Goal: Check status: Check status

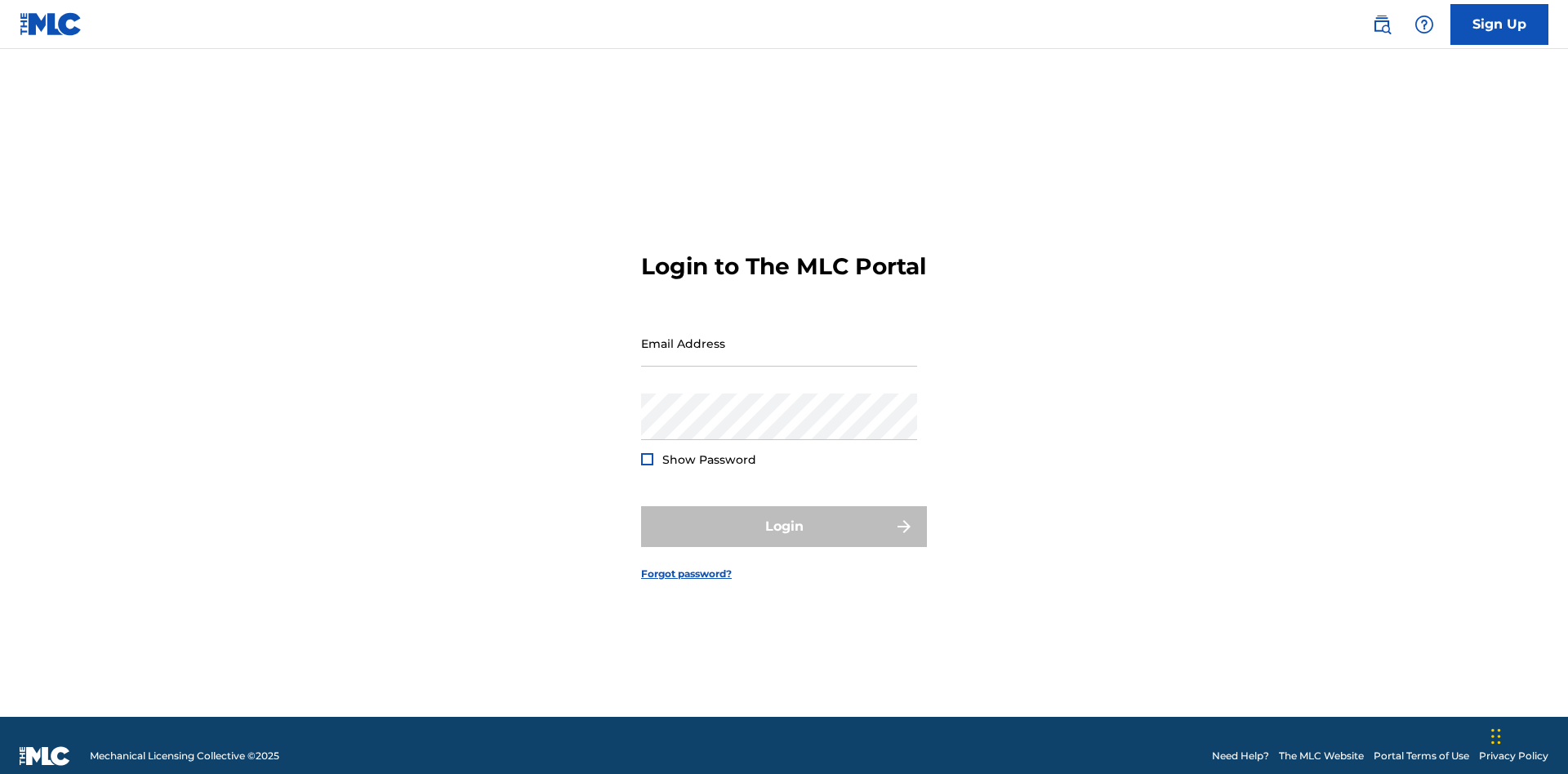
scroll to position [21, 0]
click at [779, 336] on input "Email Address" at bounding box center [779, 343] width 276 height 47
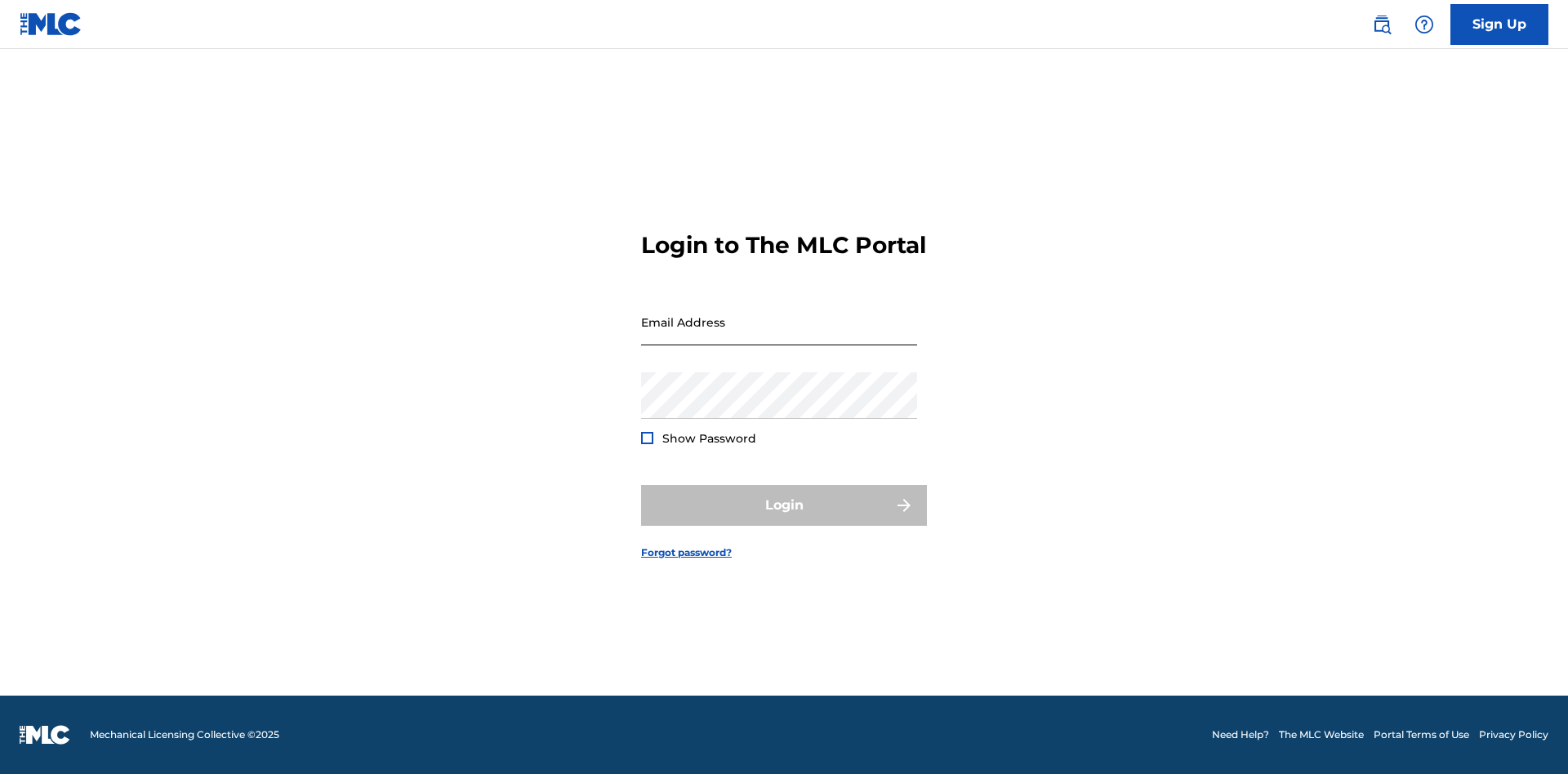
scroll to position [21, 0]
type input "Duke.McTesterson@gmail.com"
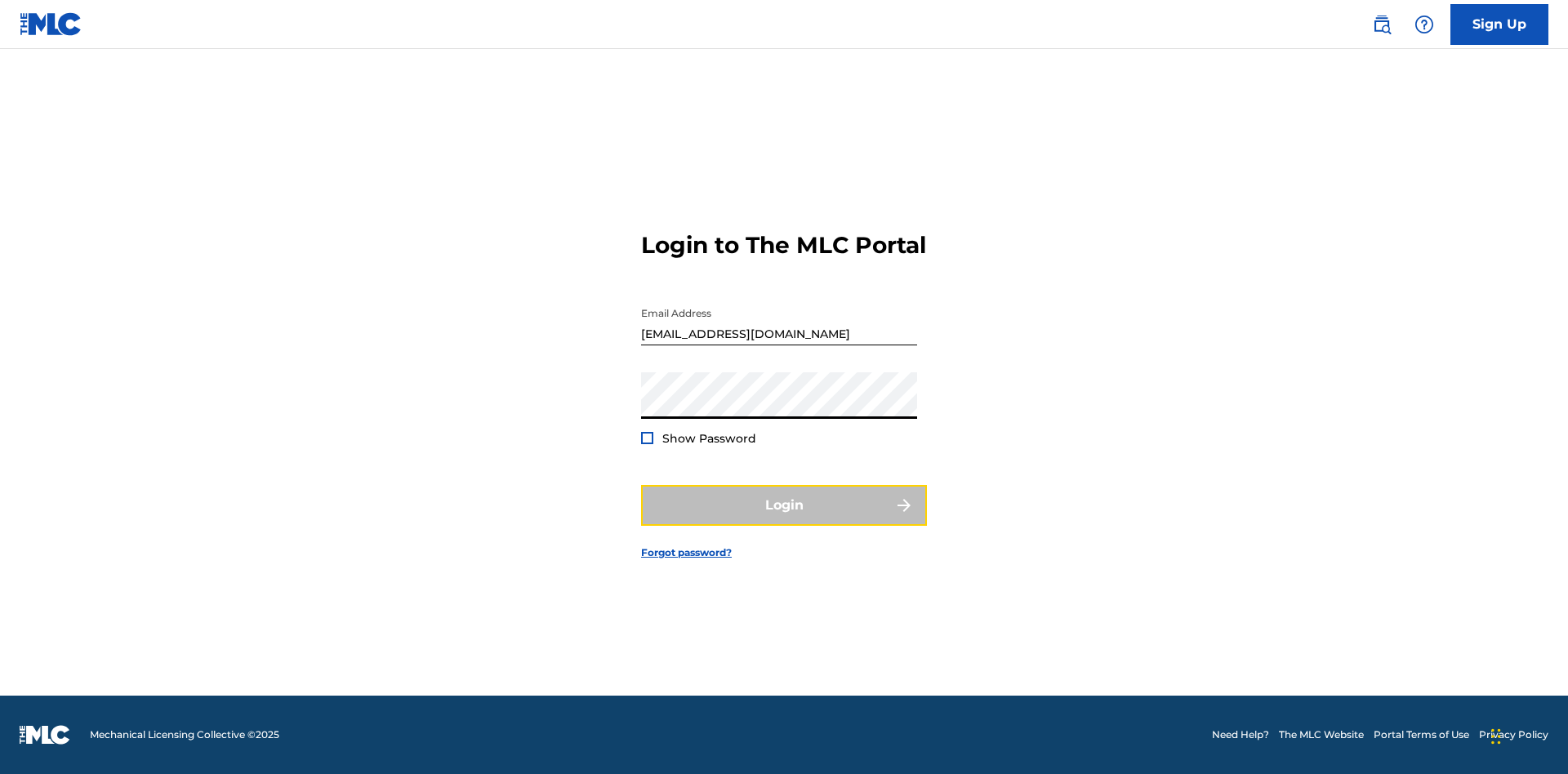
click at [784, 519] on button "Login" at bounding box center [784, 505] width 286 height 41
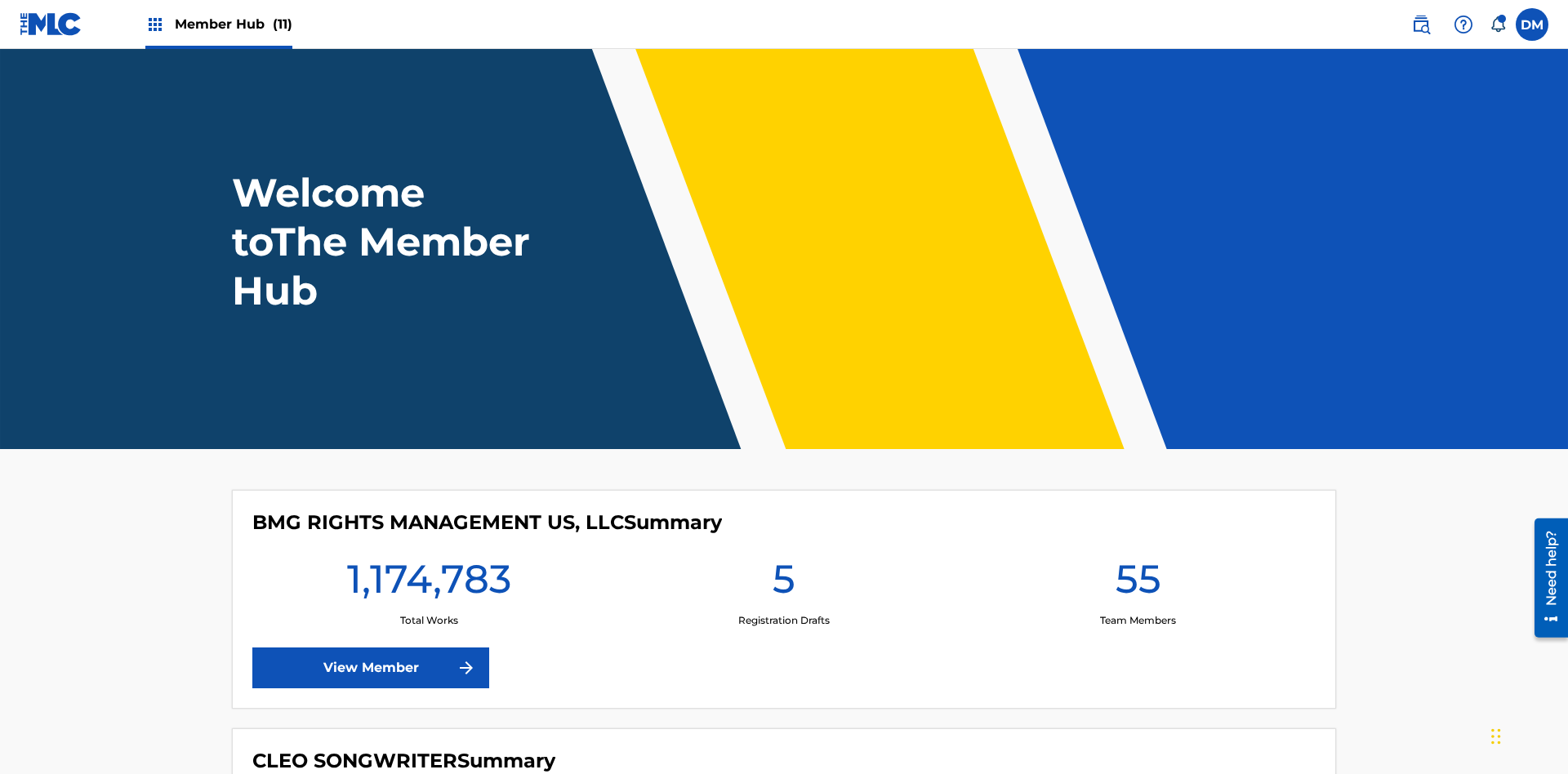
click at [233, 23] on span "Member Hub (11)" at bounding box center [234, 24] width 117 height 18
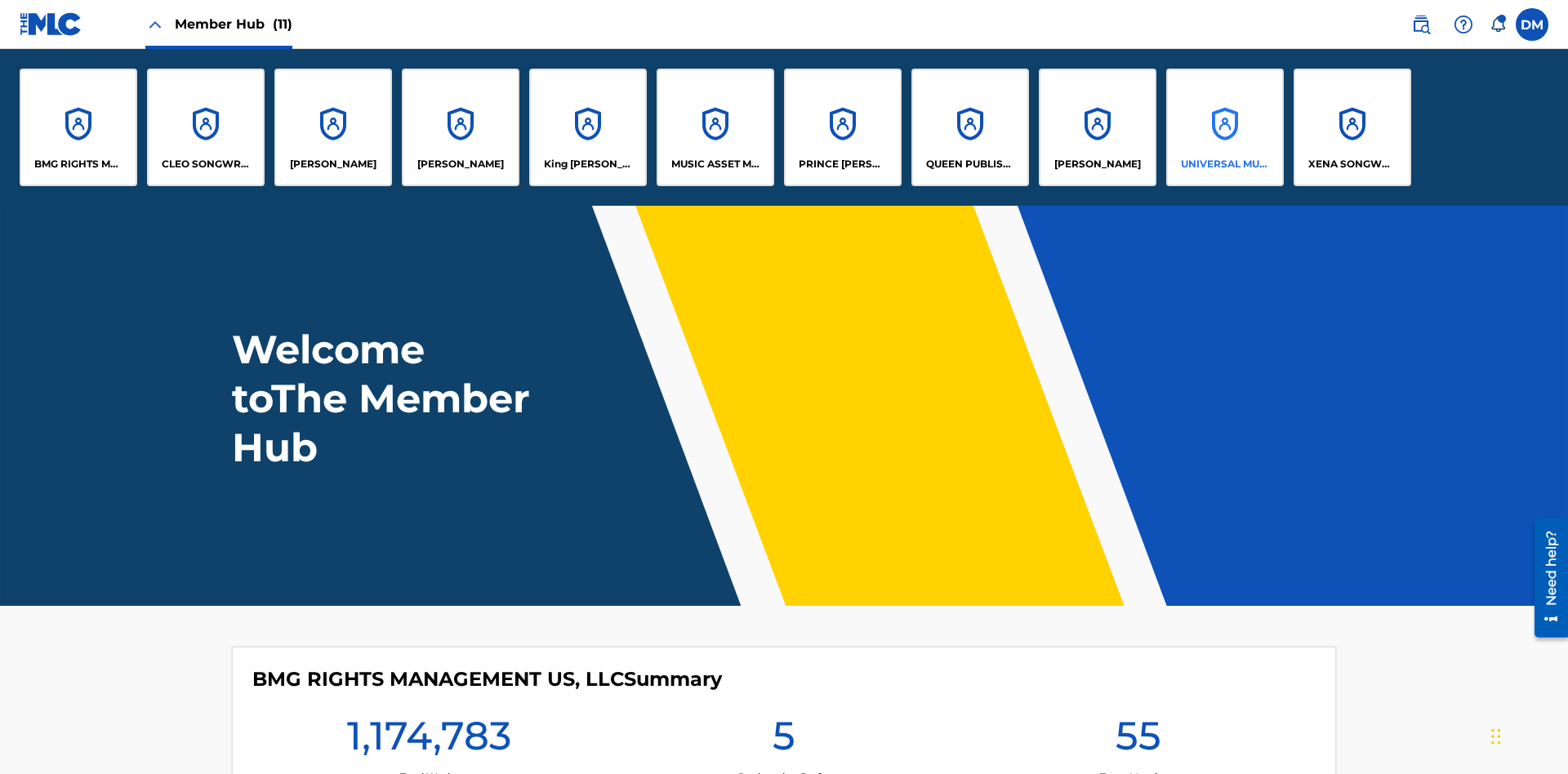
click at [1224, 164] on p "UNIVERSAL MUSIC PUB GROUP" at bounding box center [1225, 164] width 89 height 15
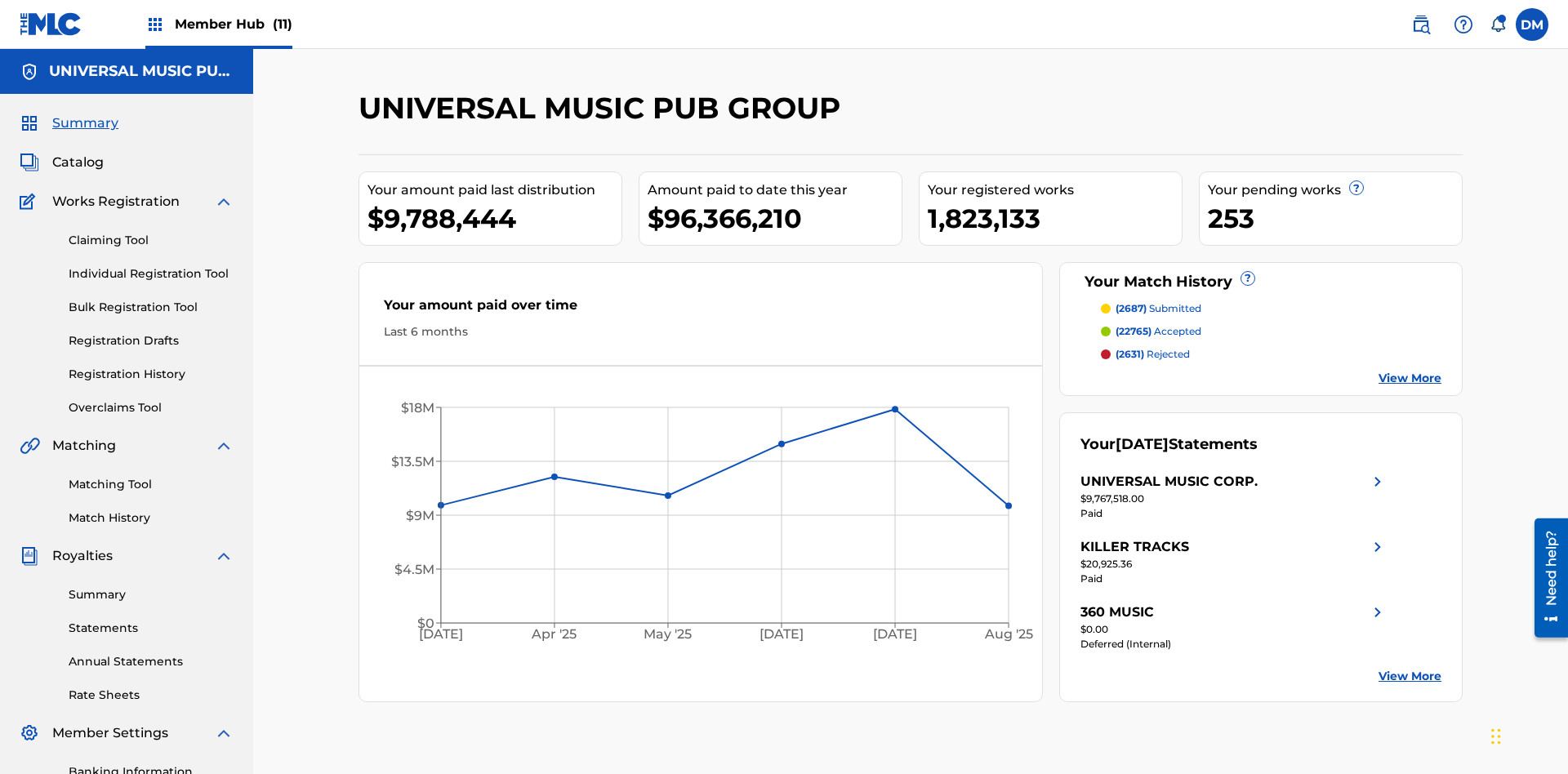
scroll to position [239, 0]
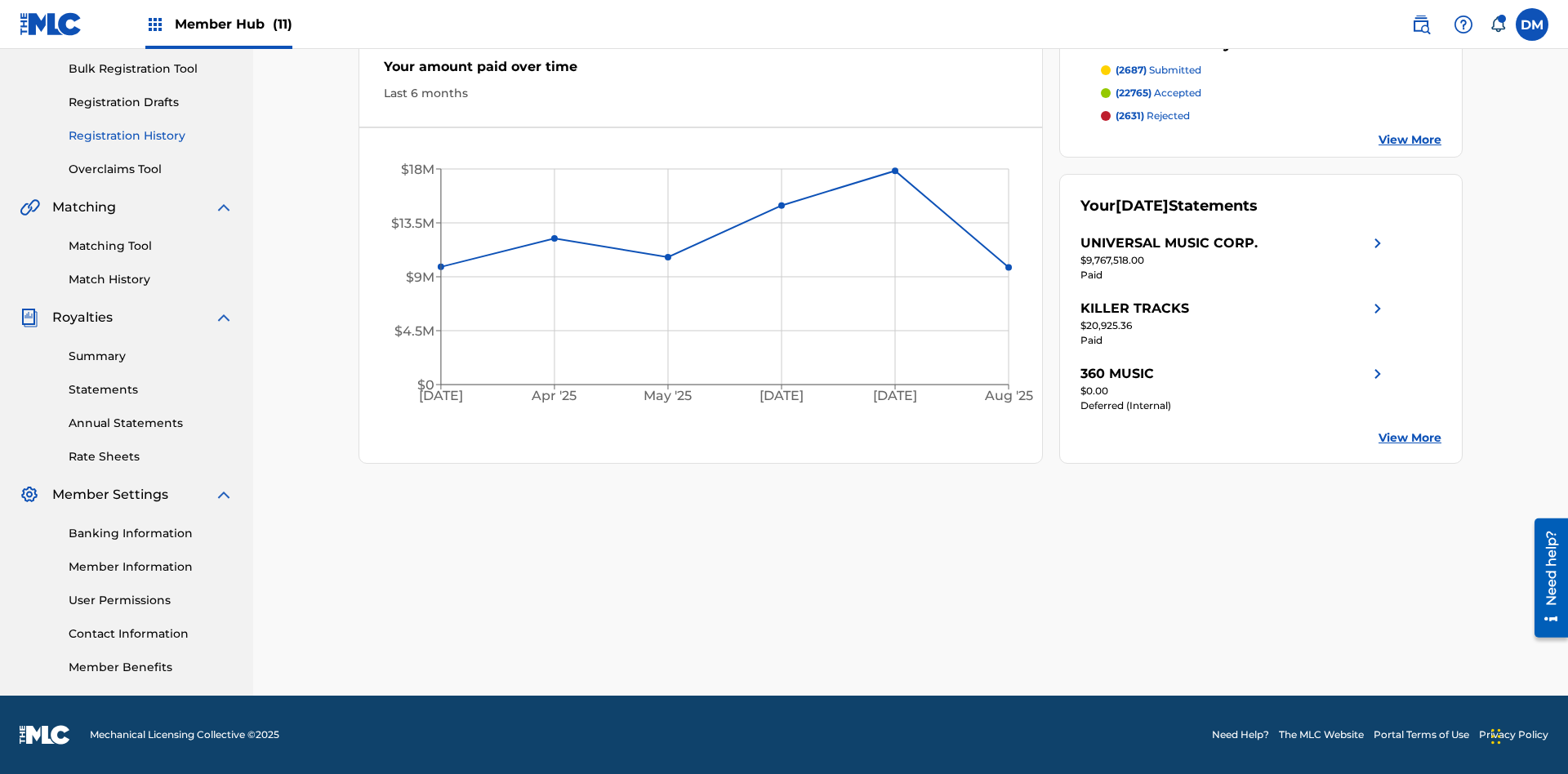
click at [151, 136] on link "Registration History" at bounding box center [151, 136] width 165 height 17
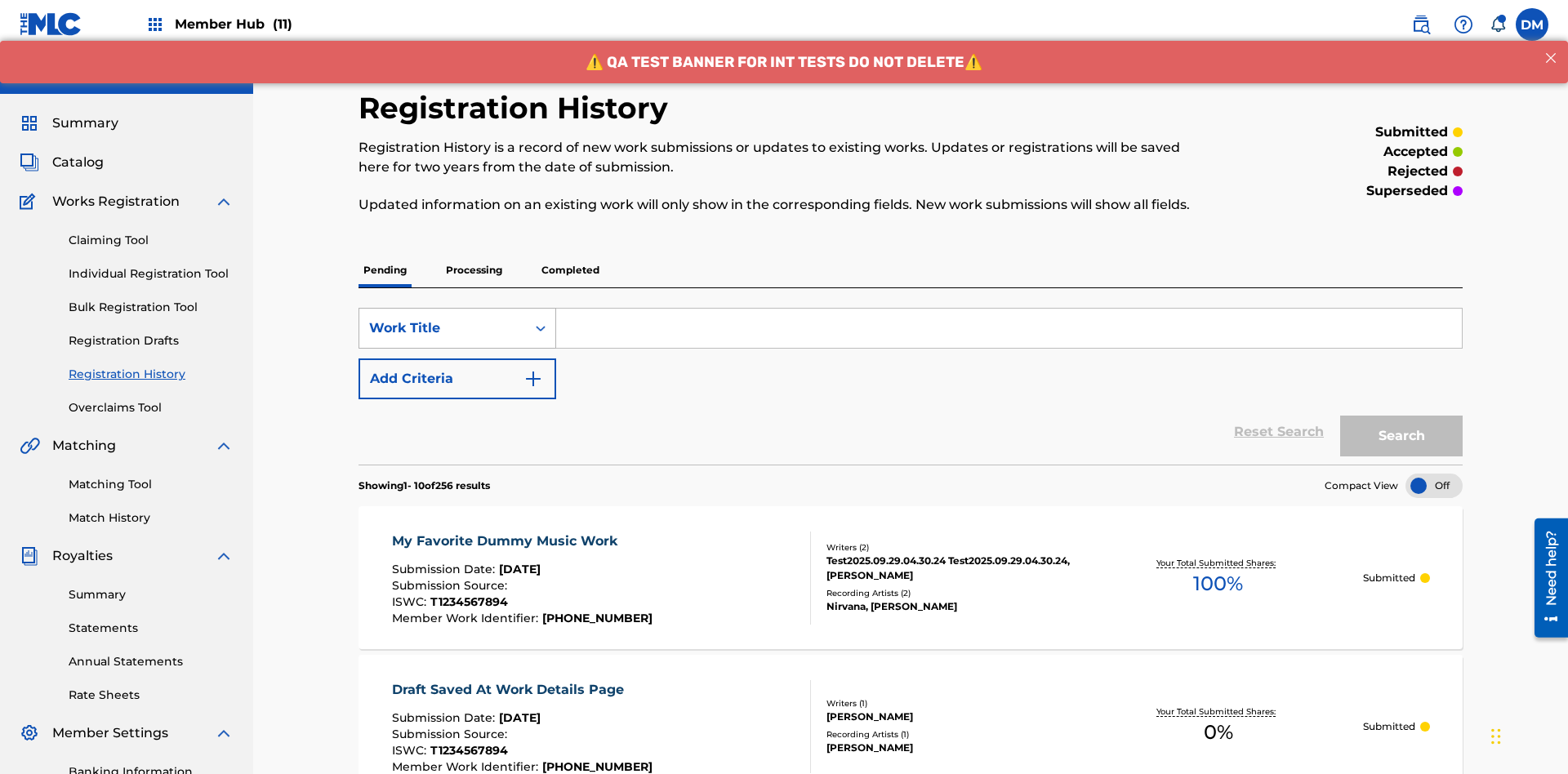
click at [442, 318] on div "Work Title" at bounding box center [442, 328] width 147 height 19
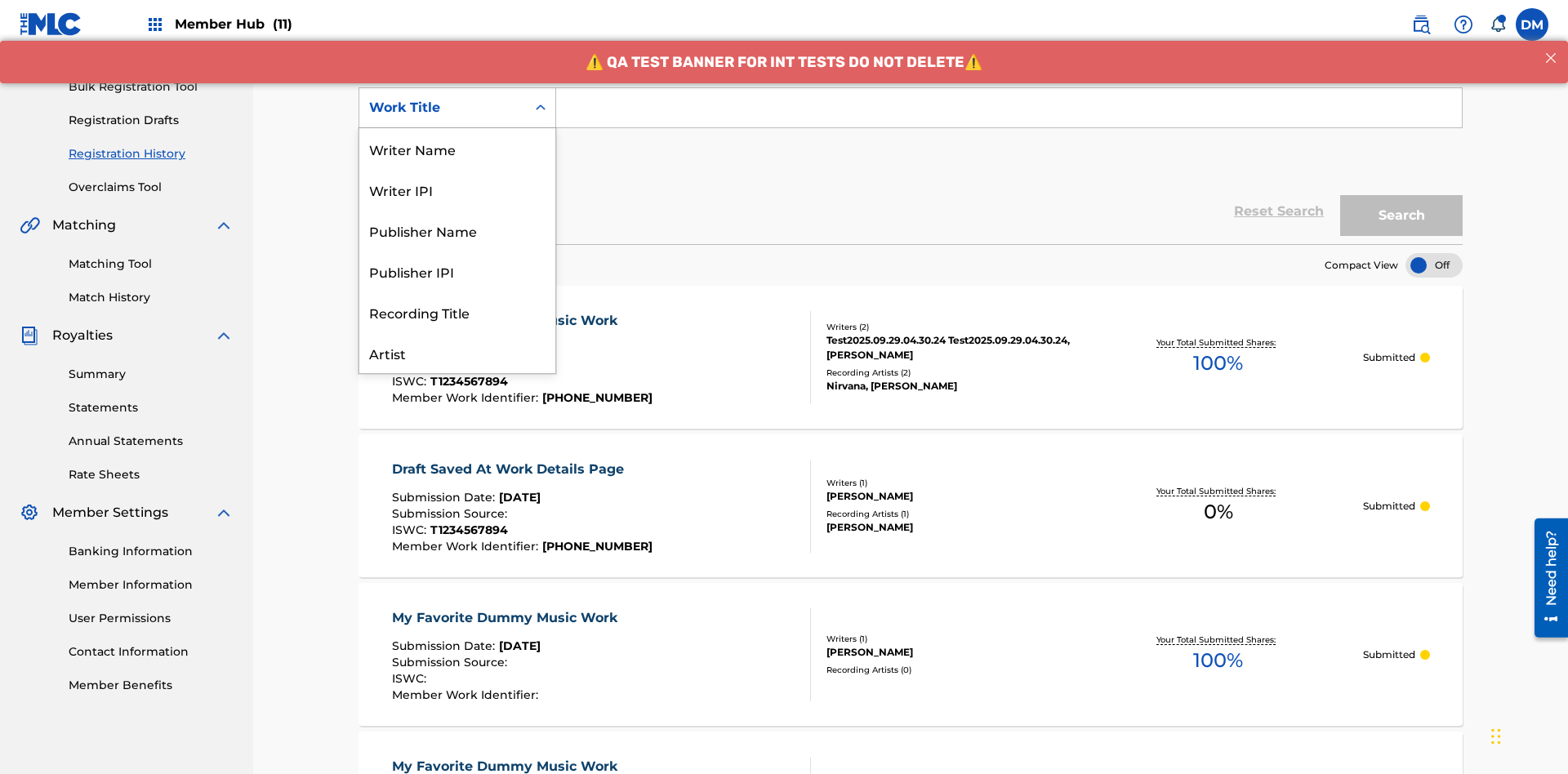
scroll to position [81, 0]
click at [458, 353] on div "Work Title" at bounding box center [458, 353] width 196 height 41
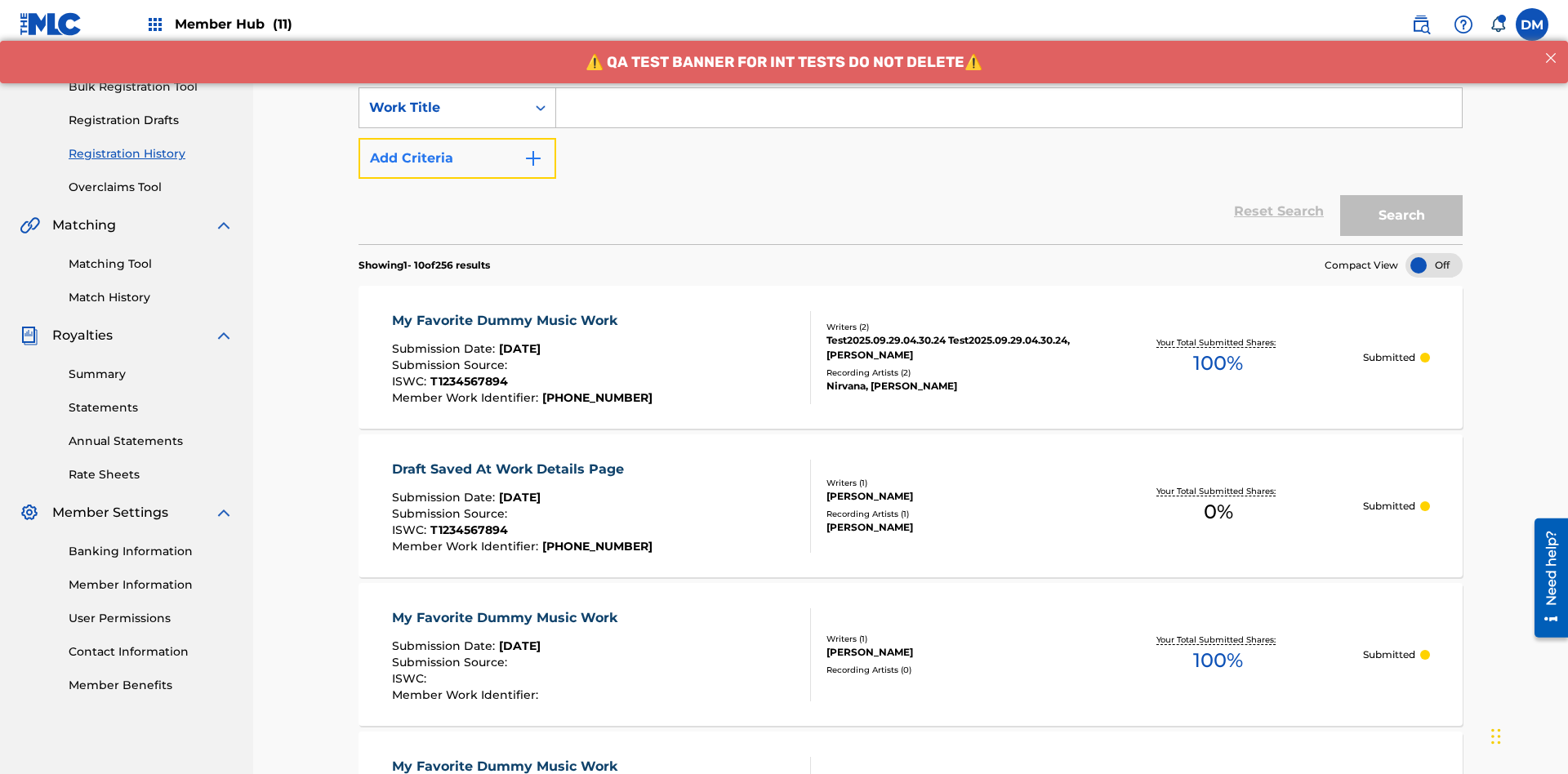
click at [458, 138] on button "Add Criteria" at bounding box center [458, 158] width 198 height 41
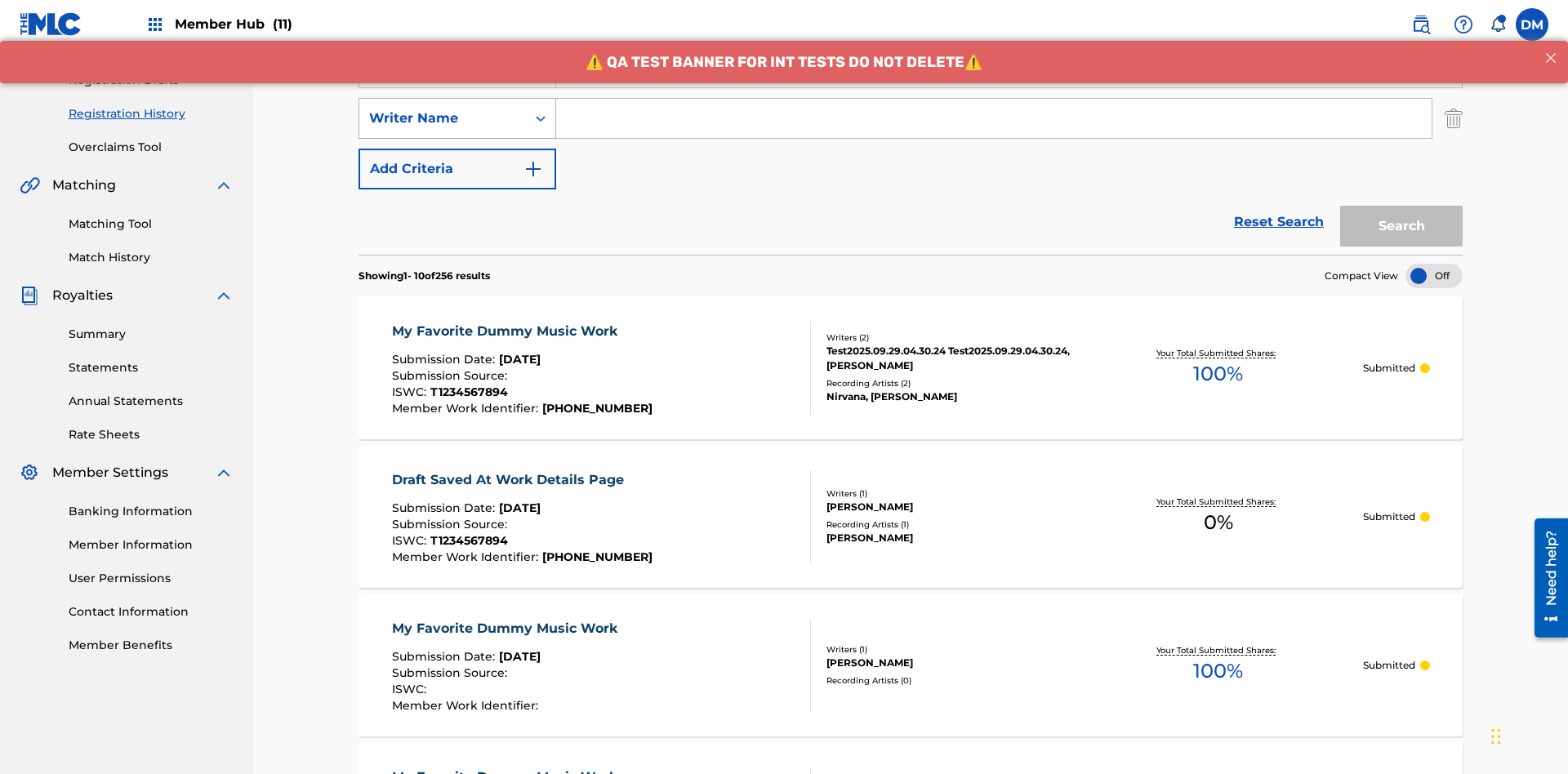
click at [442, 109] on div "Writer Name" at bounding box center [442, 118] width 147 height 19
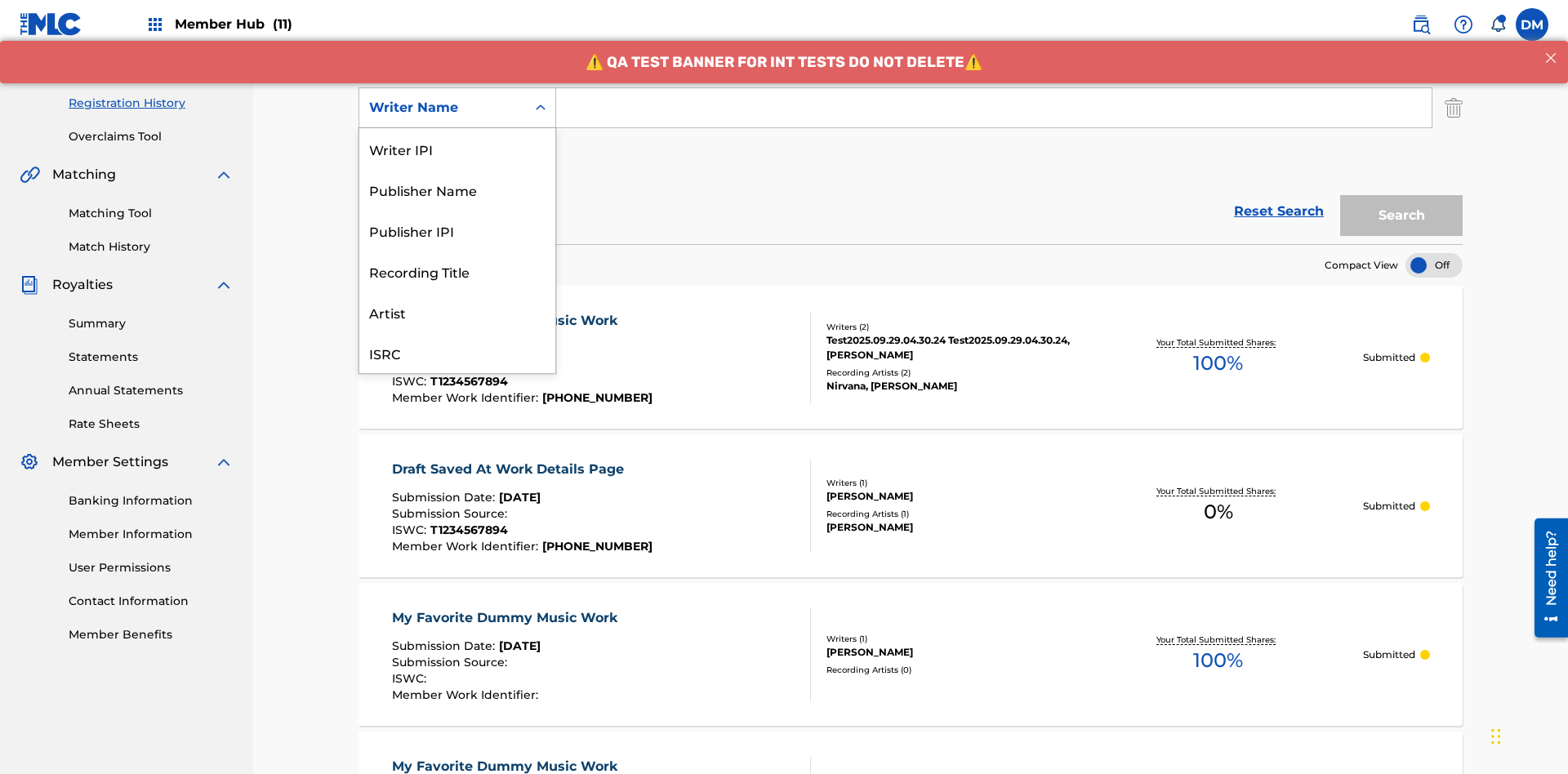
scroll to position [41, 0]
click at [458, 230] on div "Recording Title" at bounding box center [458, 230] width 196 height 41
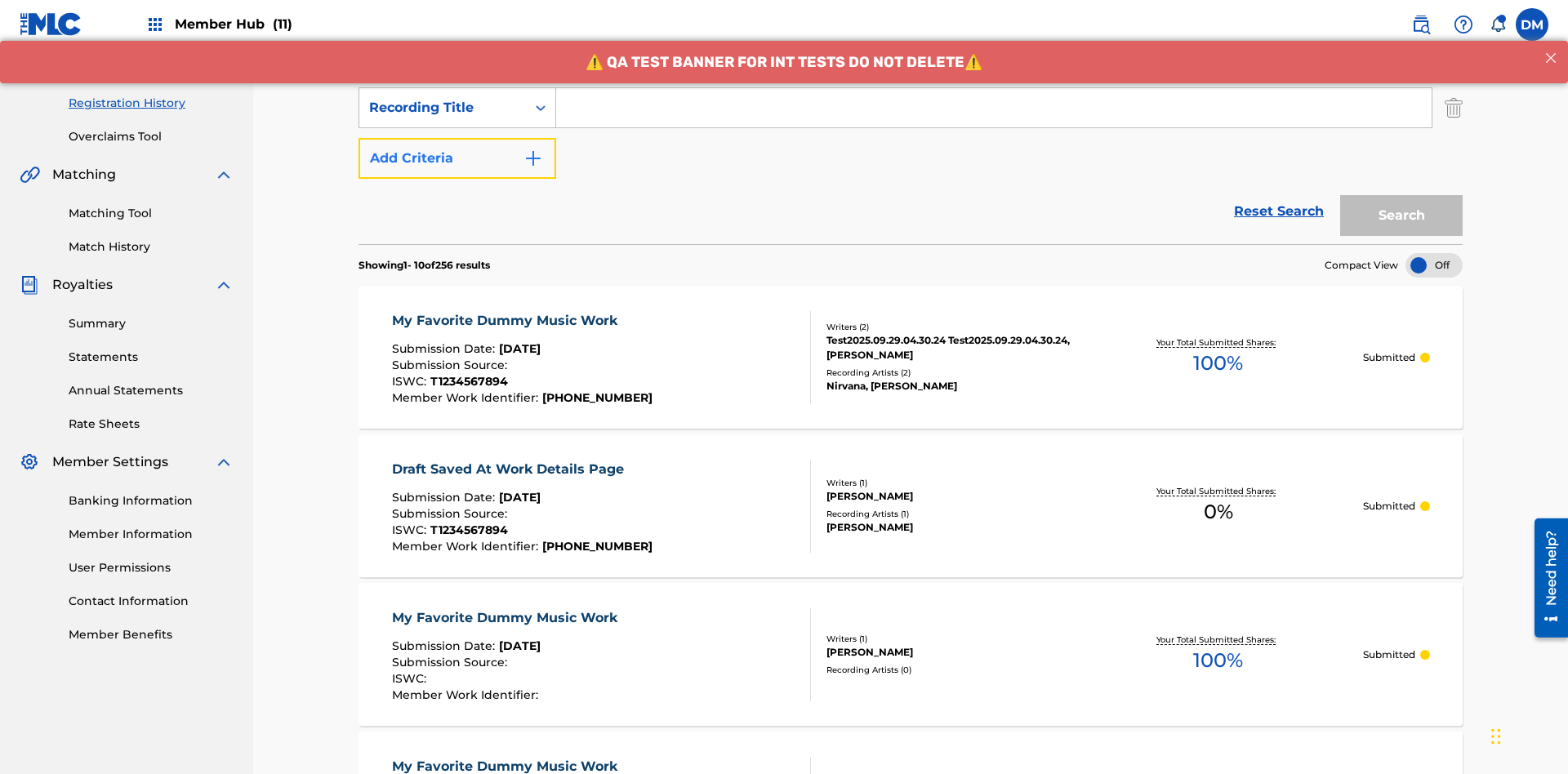
click at [458, 138] on button "Add Criteria" at bounding box center [458, 158] width 198 height 41
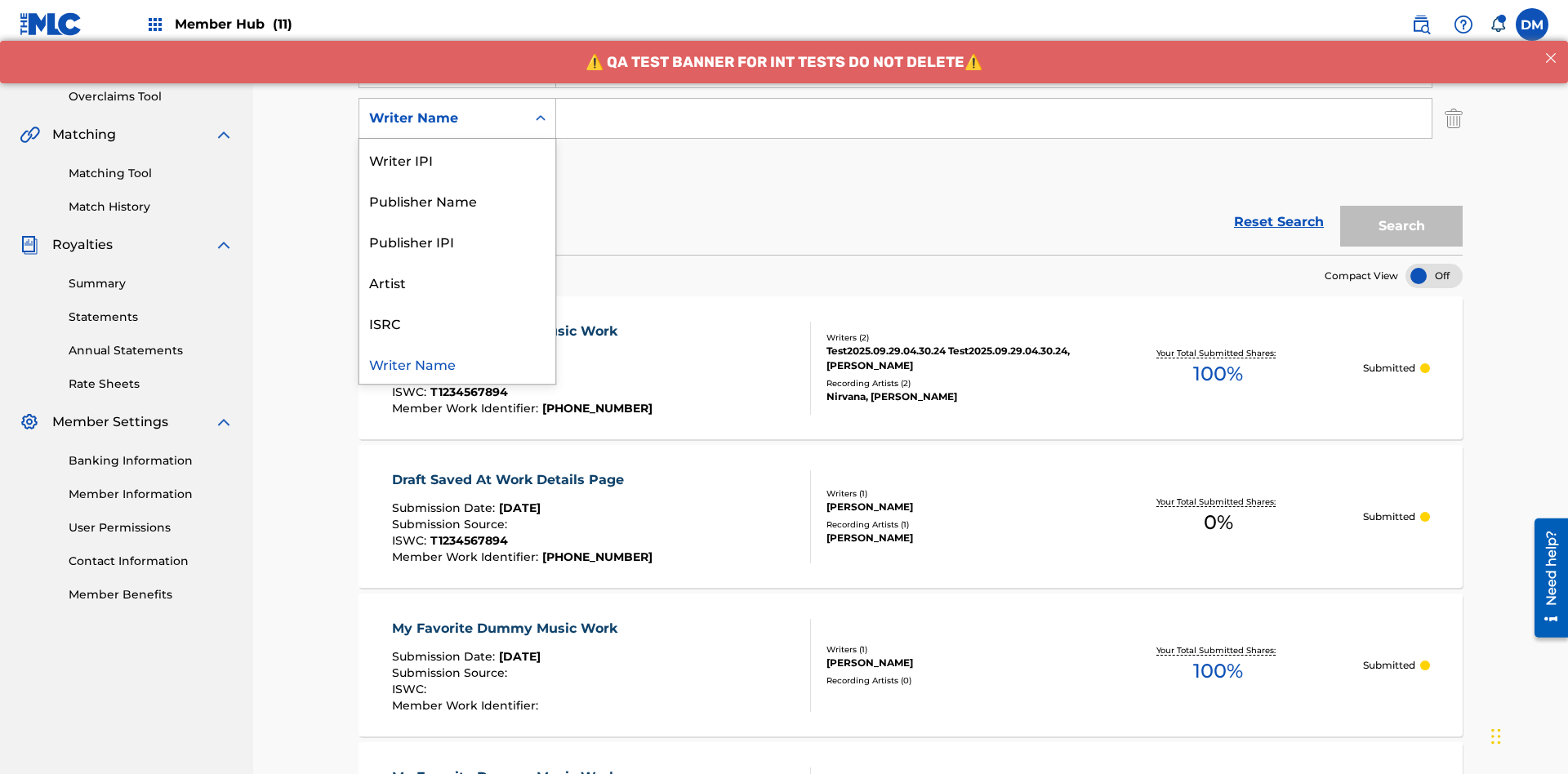
scroll to position [322, 0]
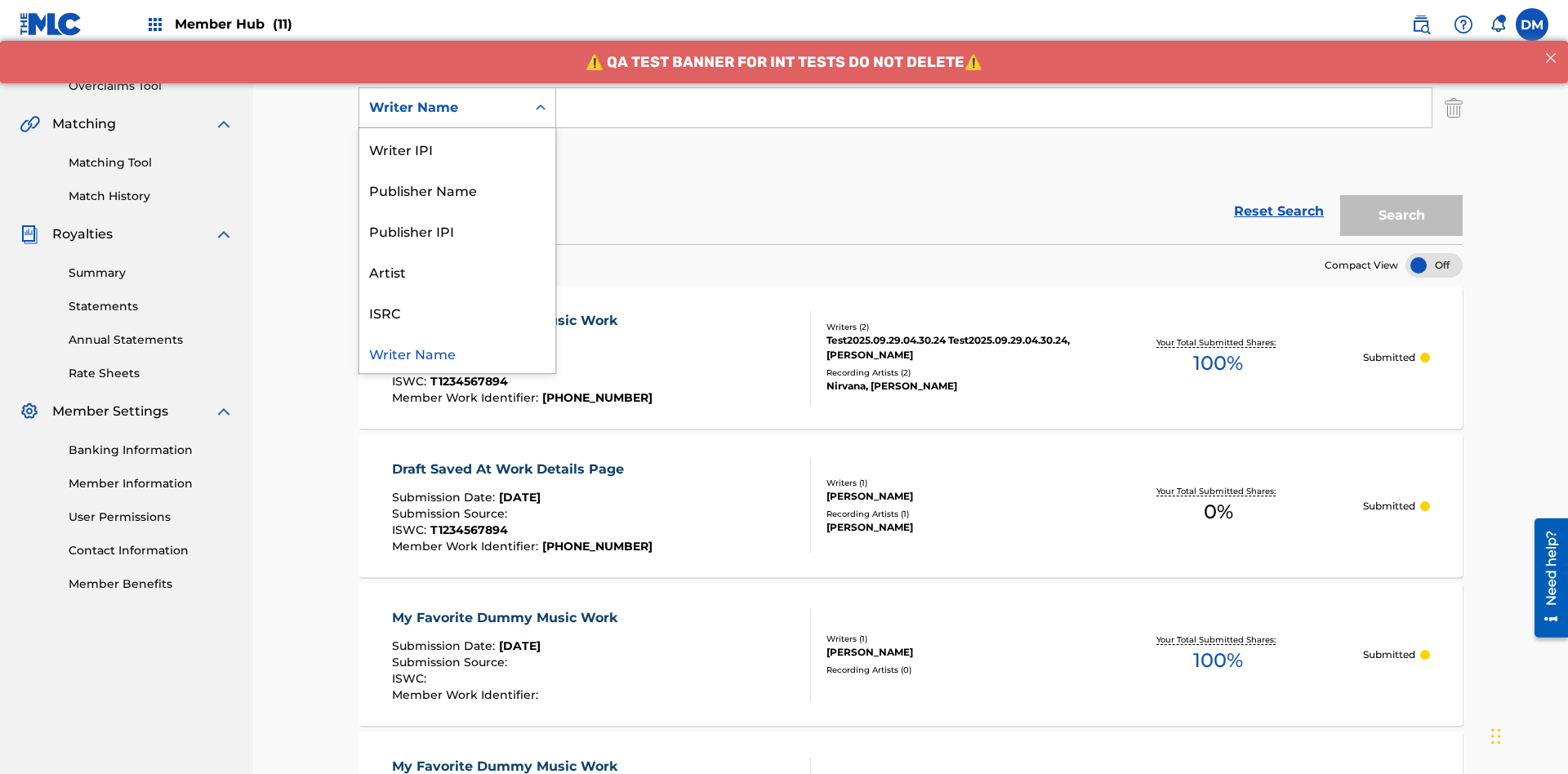
click at [458, 312] on div "ISRC" at bounding box center [458, 312] width 196 height 41
click at [458, 138] on button "Add Criteria" at bounding box center [458, 158] width 198 height 41
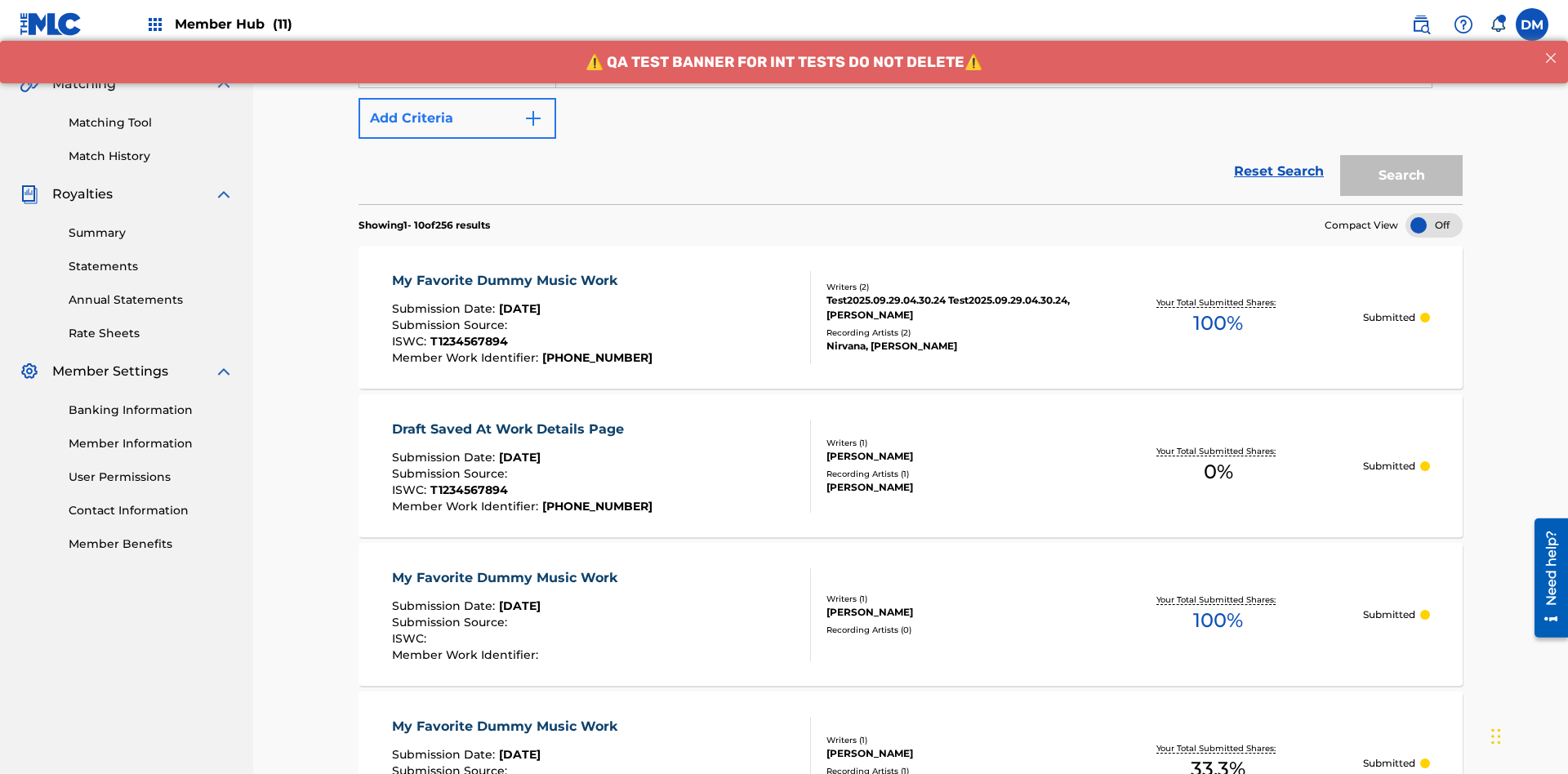
scroll to position [372, 0]
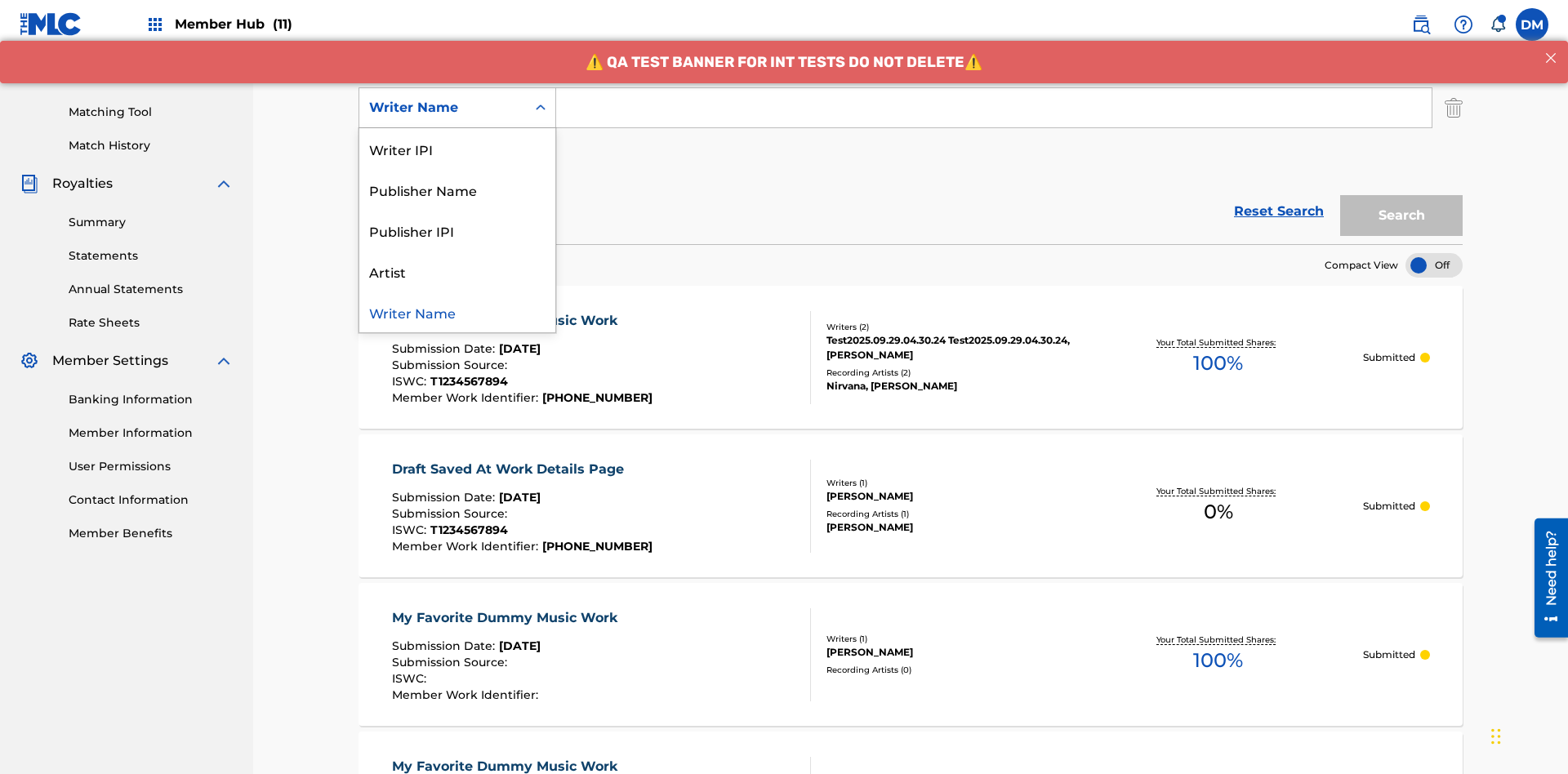
click at [458, 312] on div "Writer Name" at bounding box center [458, 312] width 196 height 41
click at [458, 138] on button "Add Criteria" at bounding box center [458, 158] width 198 height 41
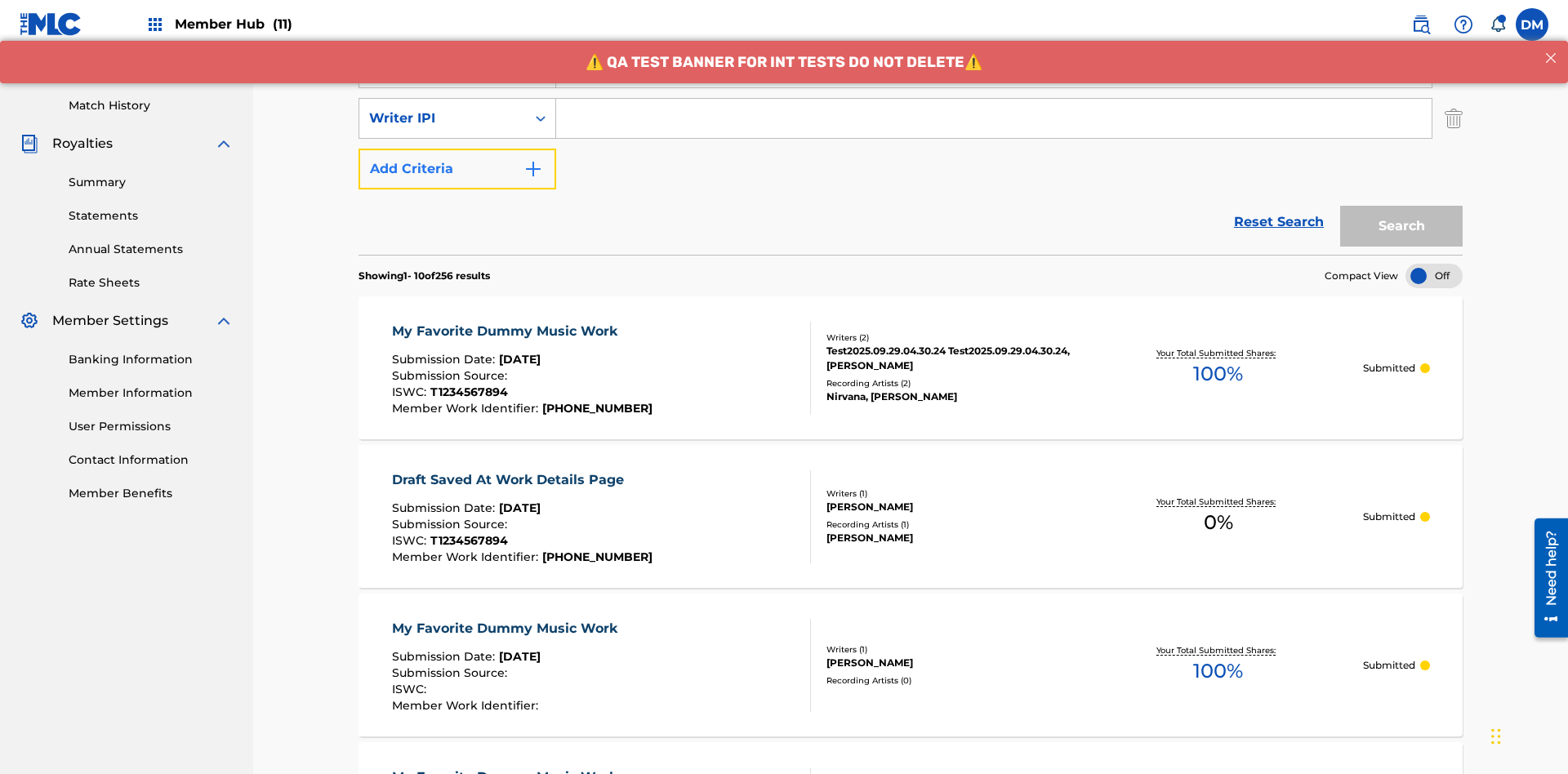
scroll to position [423, 0]
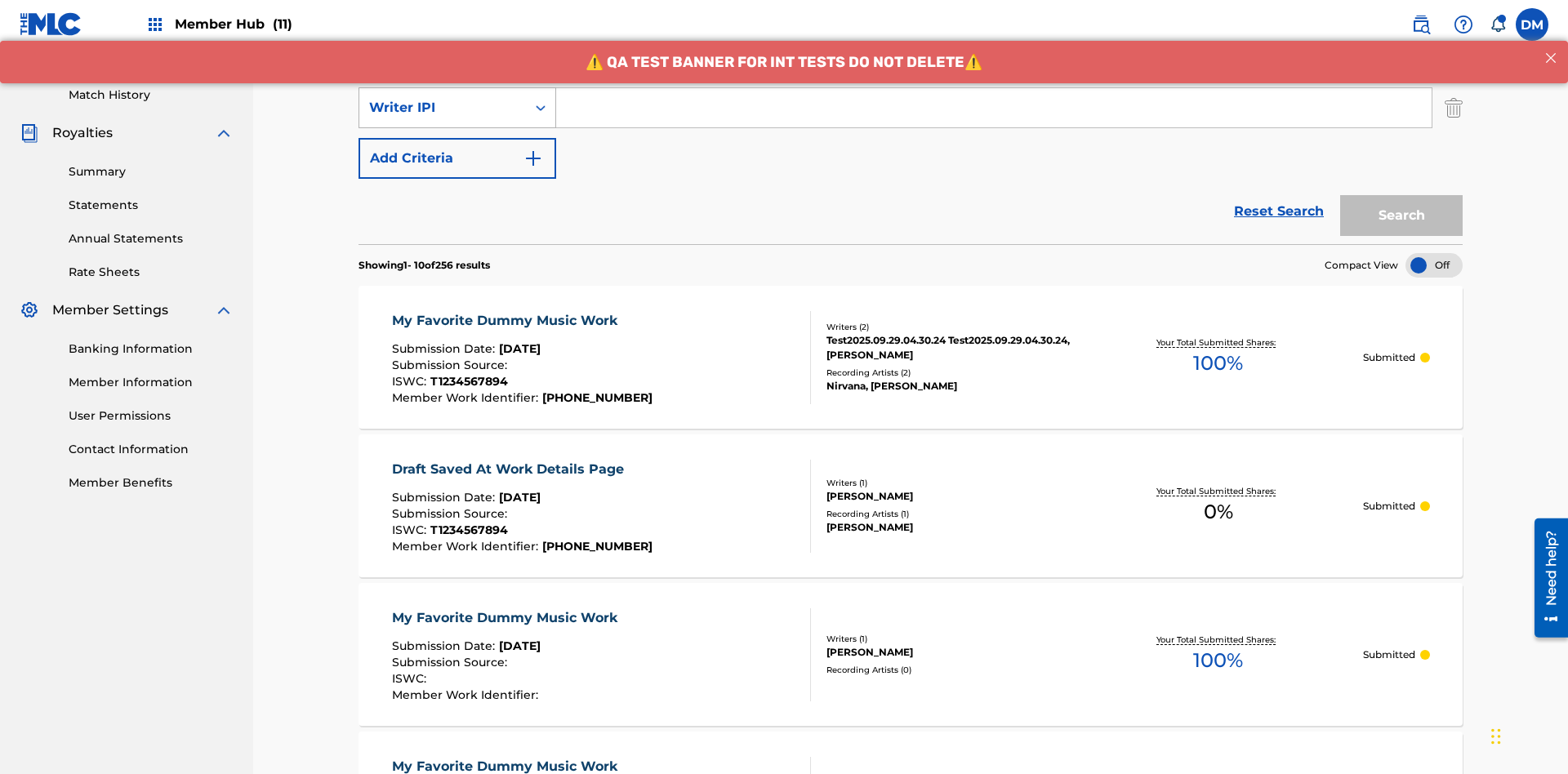
click at [442, 108] on div "Writer IPI" at bounding box center [442, 107] width 147 height 19
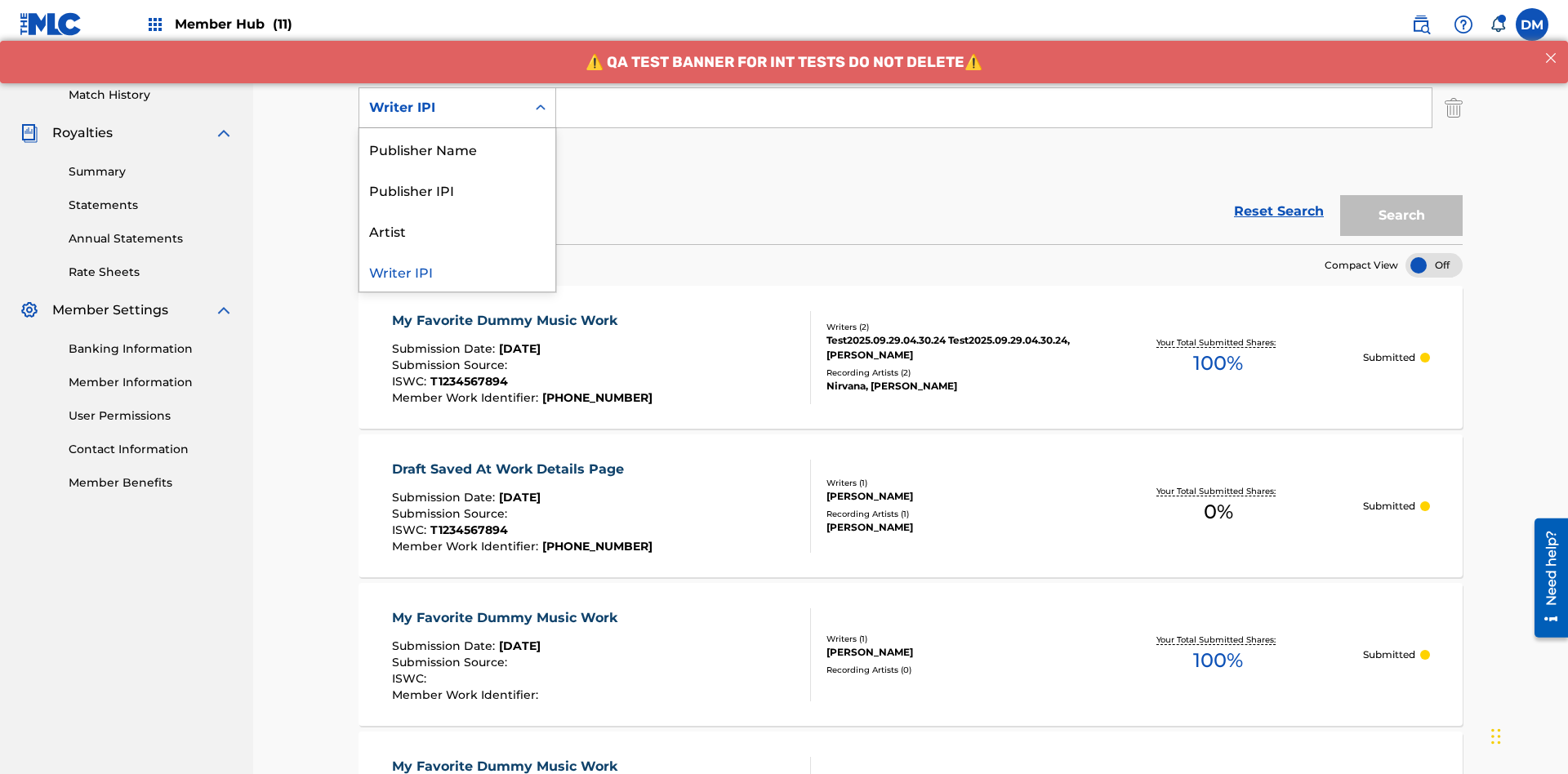
click at [458, 148] on div "Publisher Name" at bounding box center [458, 148] width 196 height 41
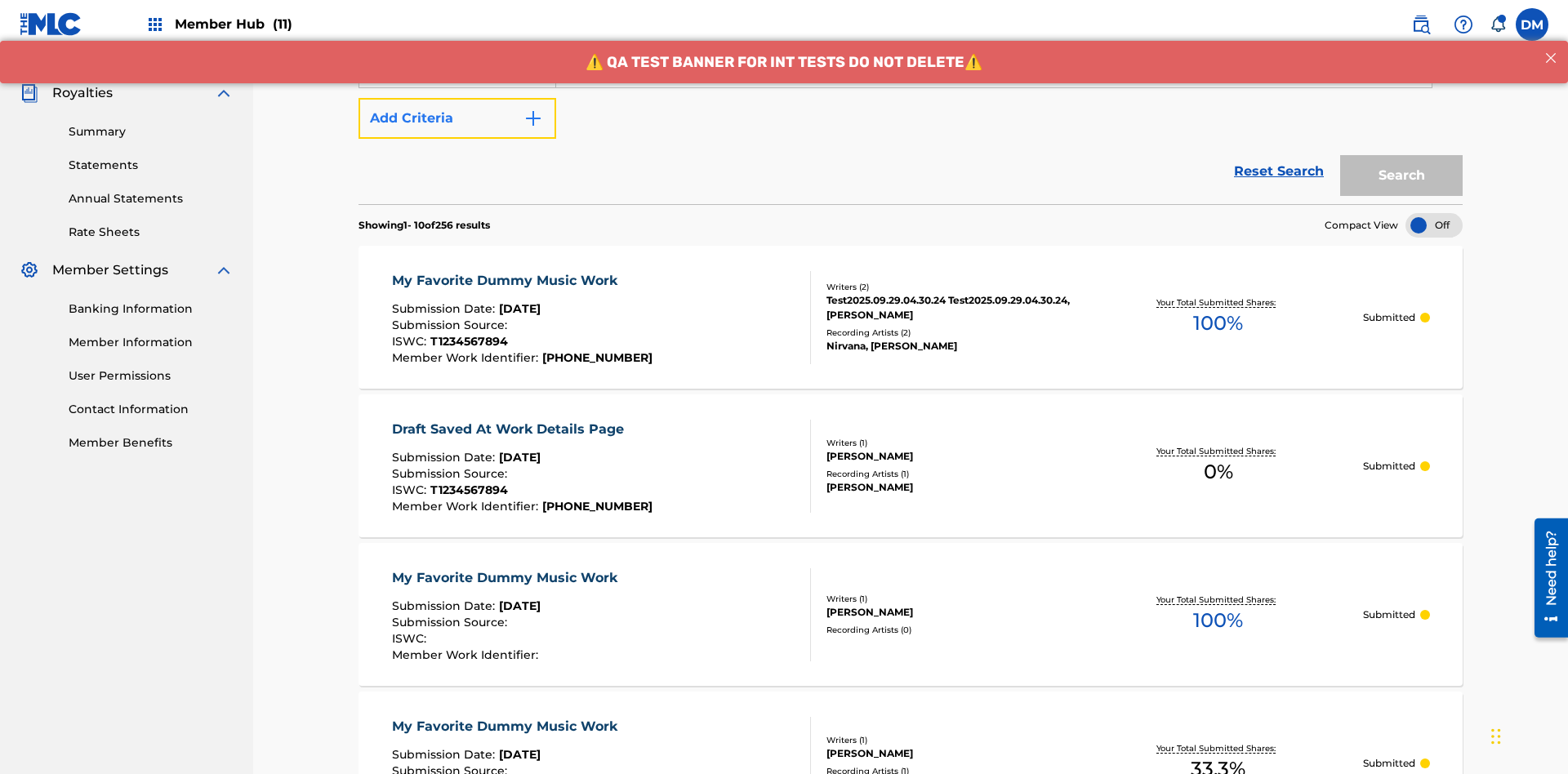
click at [458, 118] on button "Add Criteria" at bounding box center [458, 118] width 198 height 41
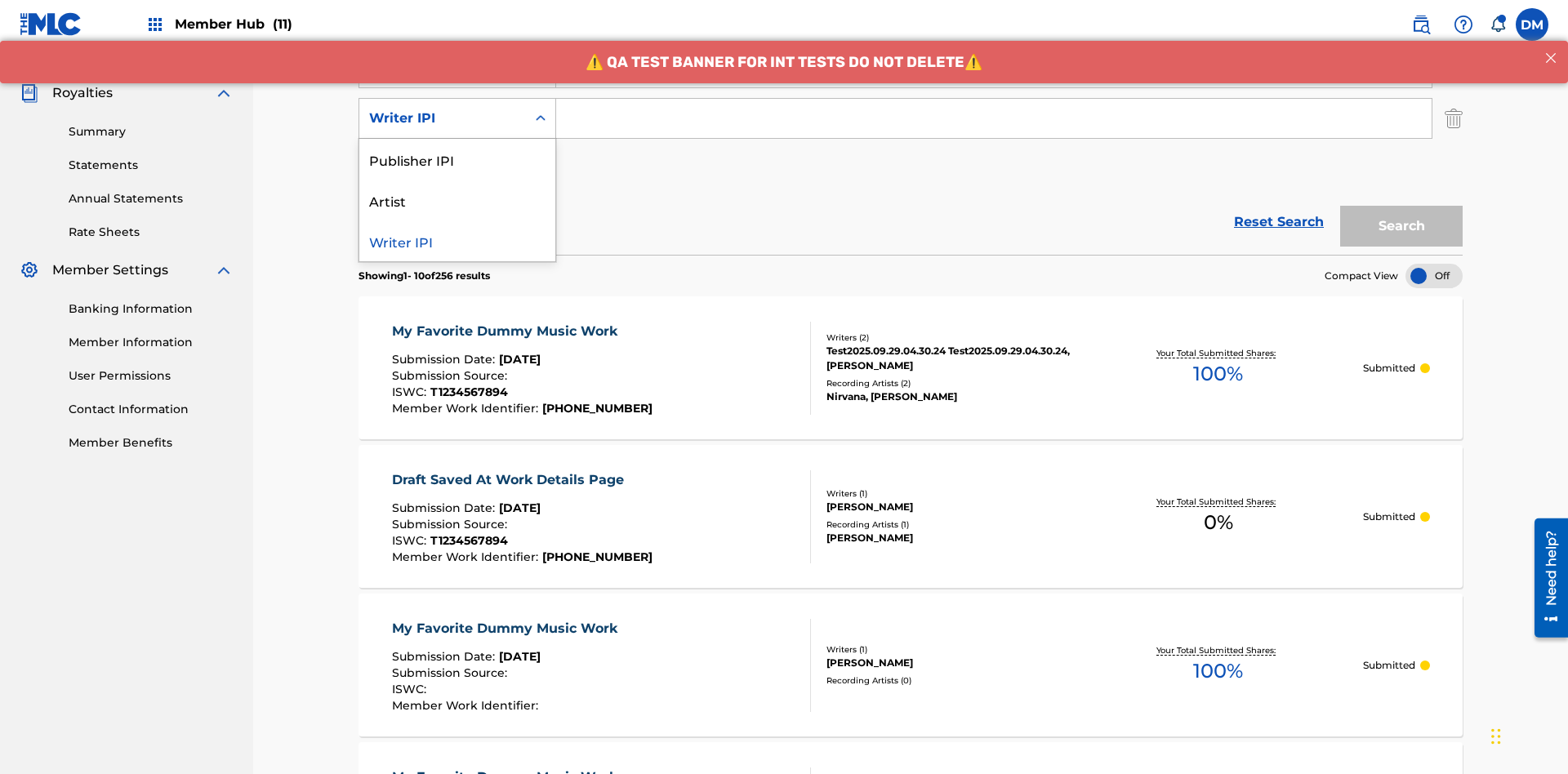
scroll to position [473, 0]
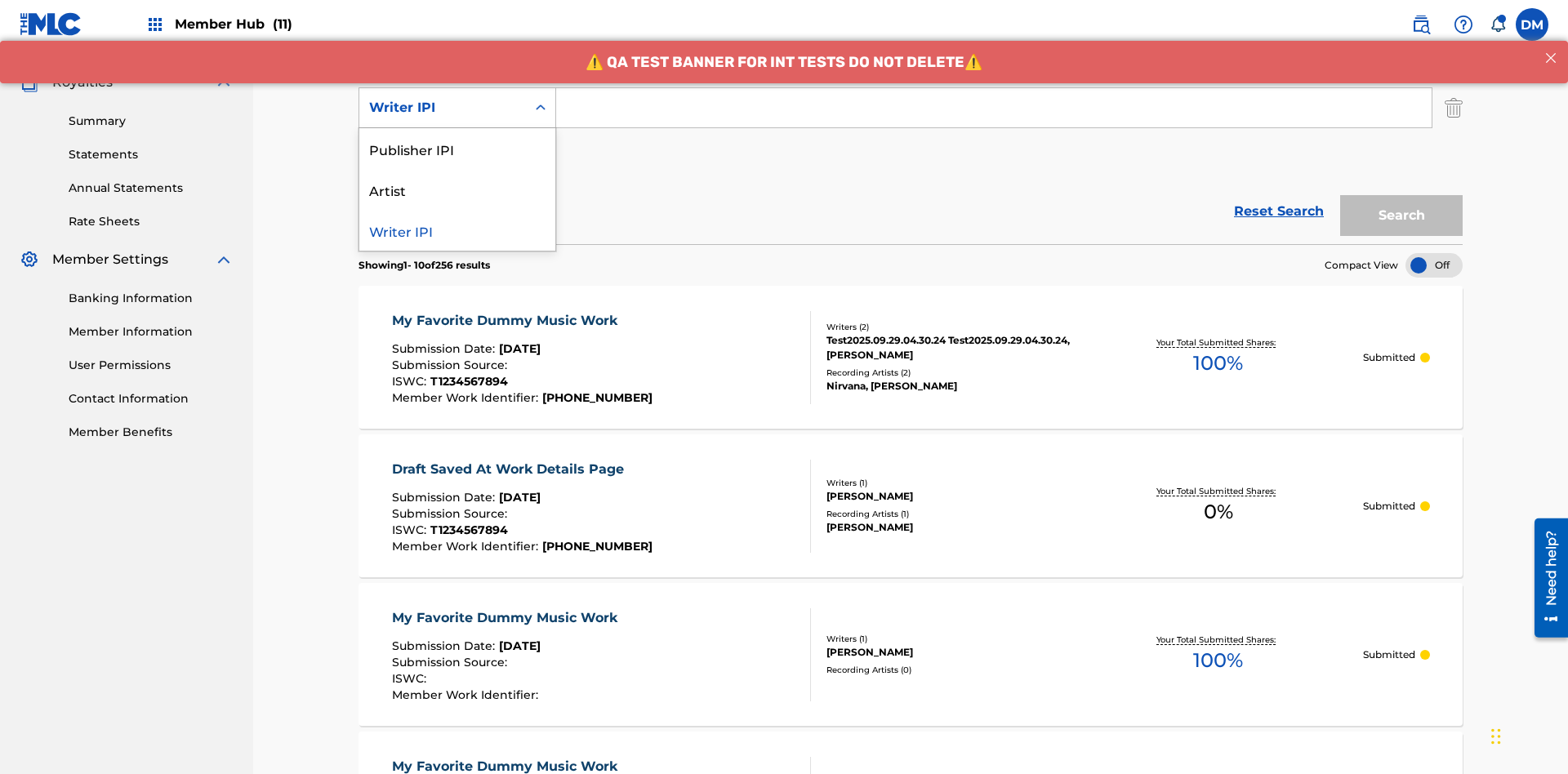
click at [458, 148] on div "Publisher IPI" at bounding box center [458, 148] width 196 height 41
click at [458, 138] on button "Add Criteria" at bounding box center [458, 158] width 198 height 41
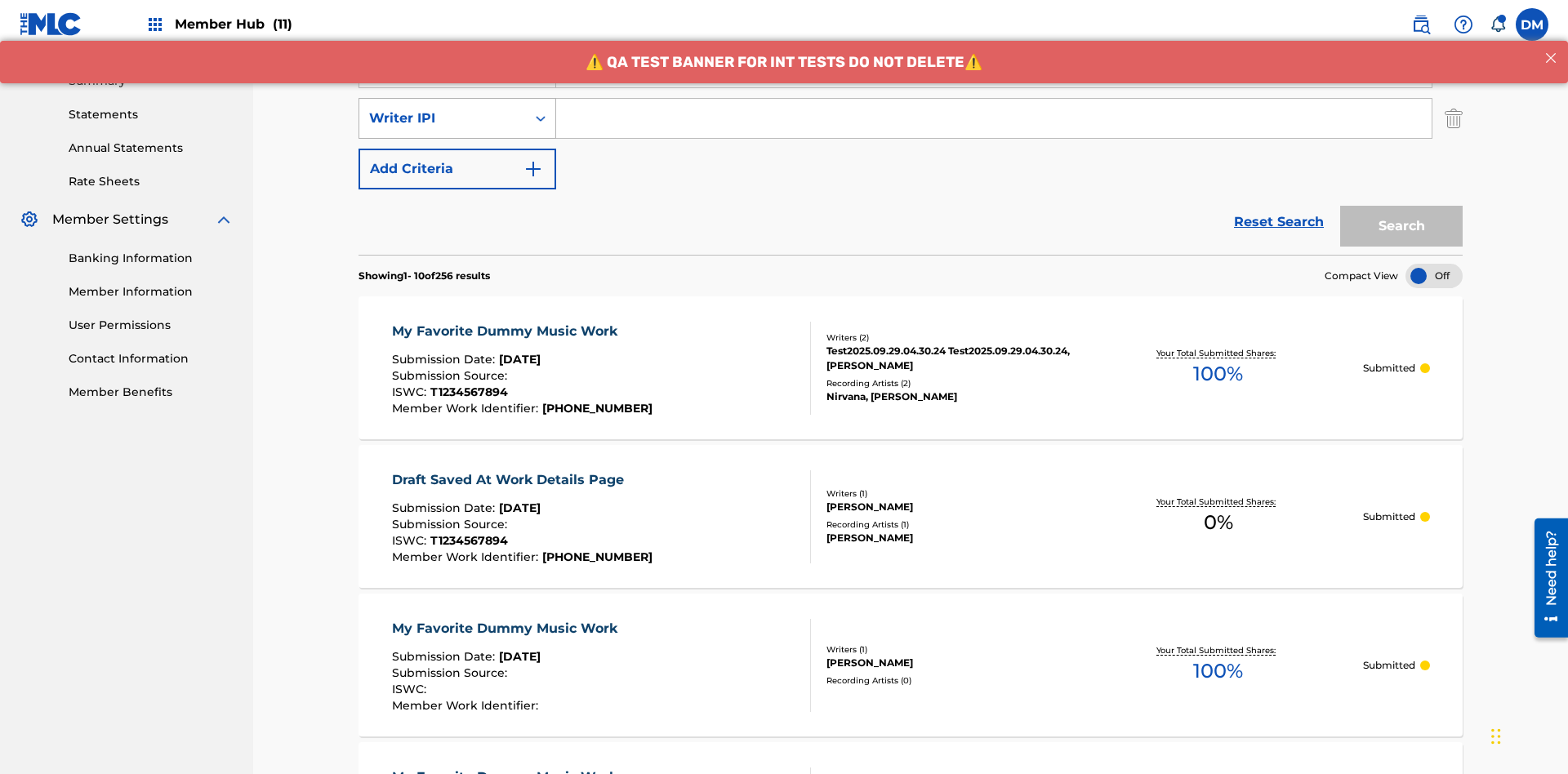
click at [442, 109] on div "Writer IPI" at bounding box center [442, 118] width 147 height 19
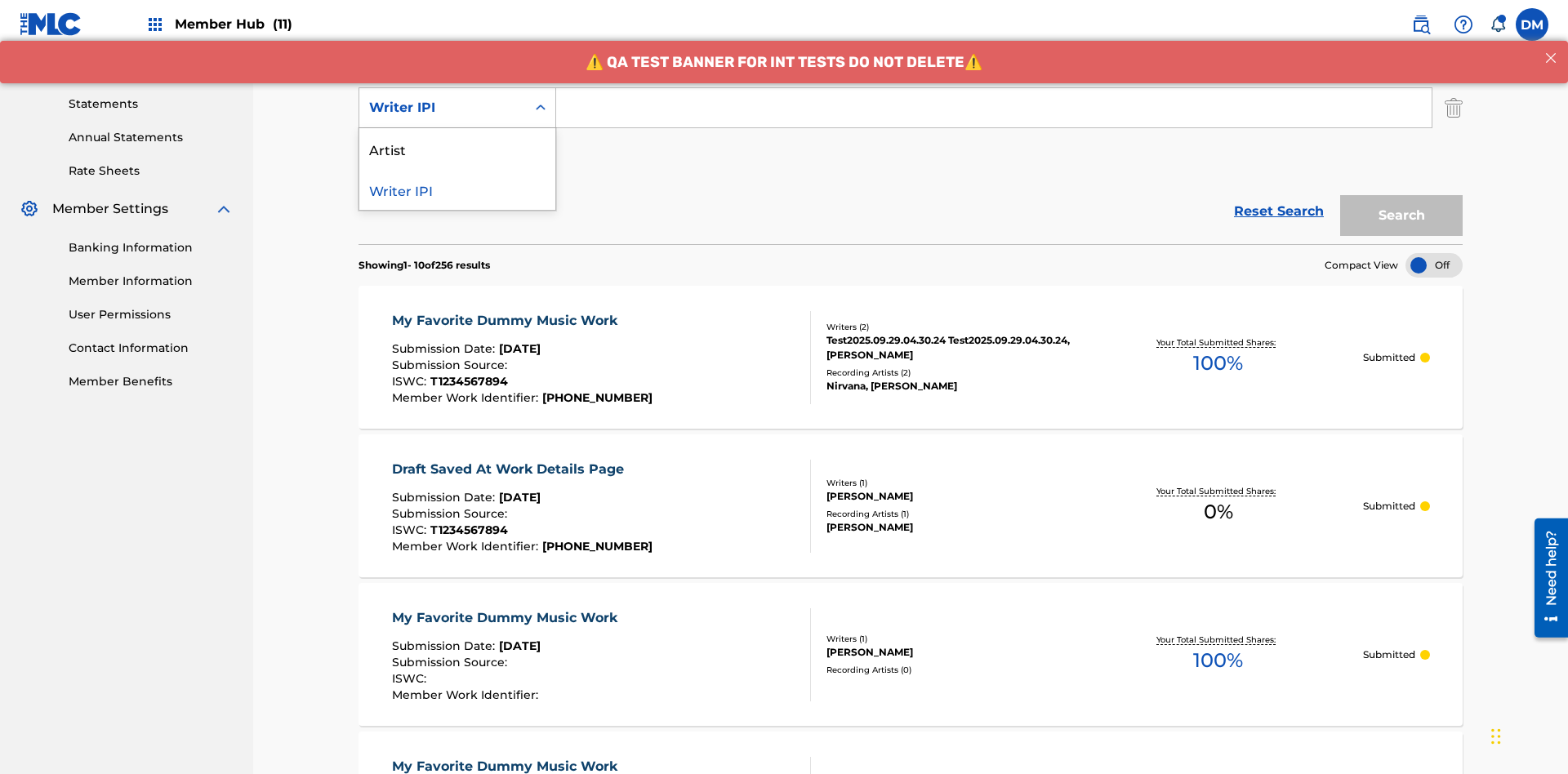
click at [458, 148] on div "Artist" at bounding box center [458, 148] width 196 height 41
click at [458, 138] on button "Add Criteria" at bounding box center [458, 158] width 198 height 41
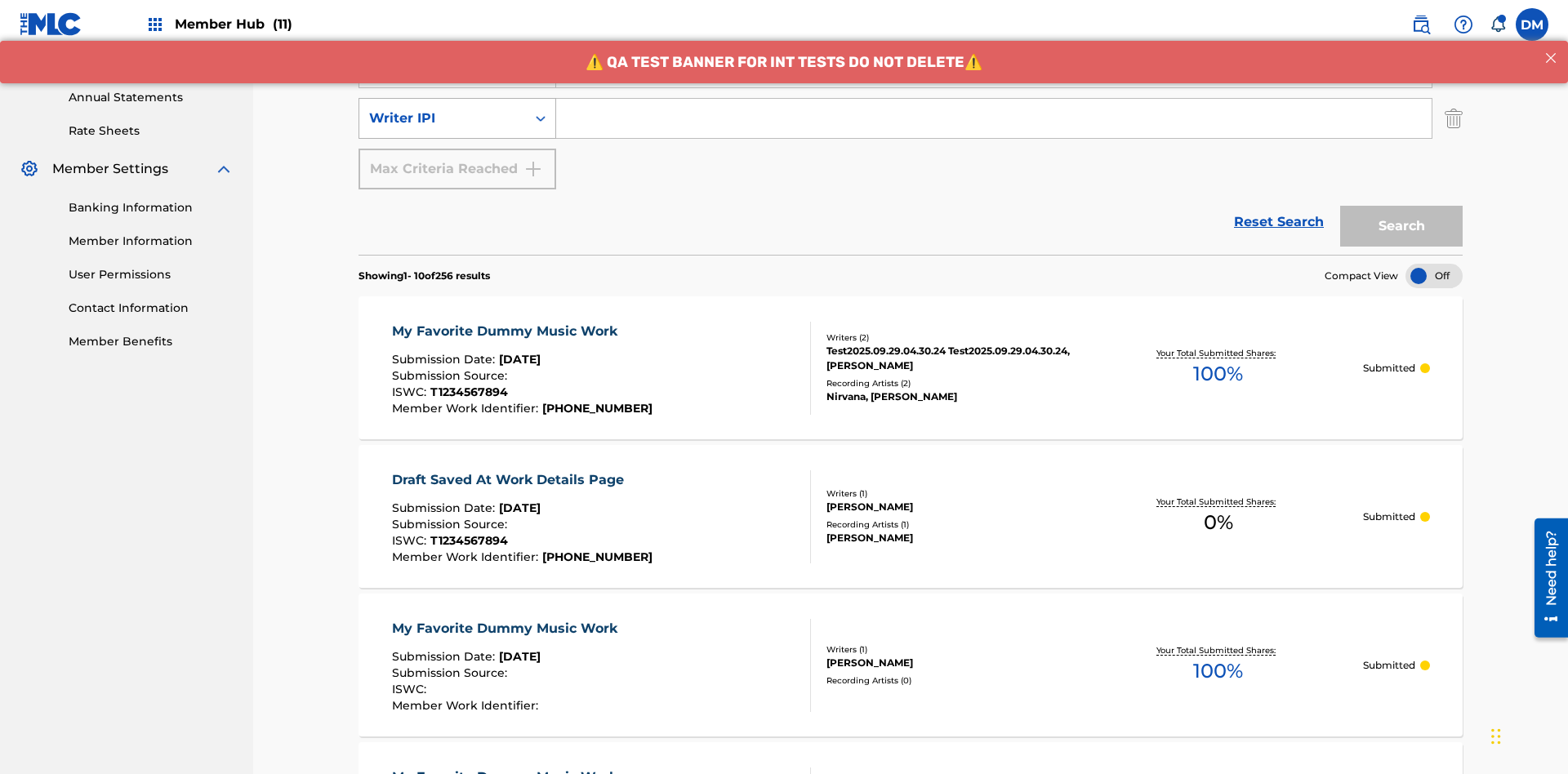
click at [442, 109] on div "Writer IPI" at bounding box center [442, 118] width 147 height 19
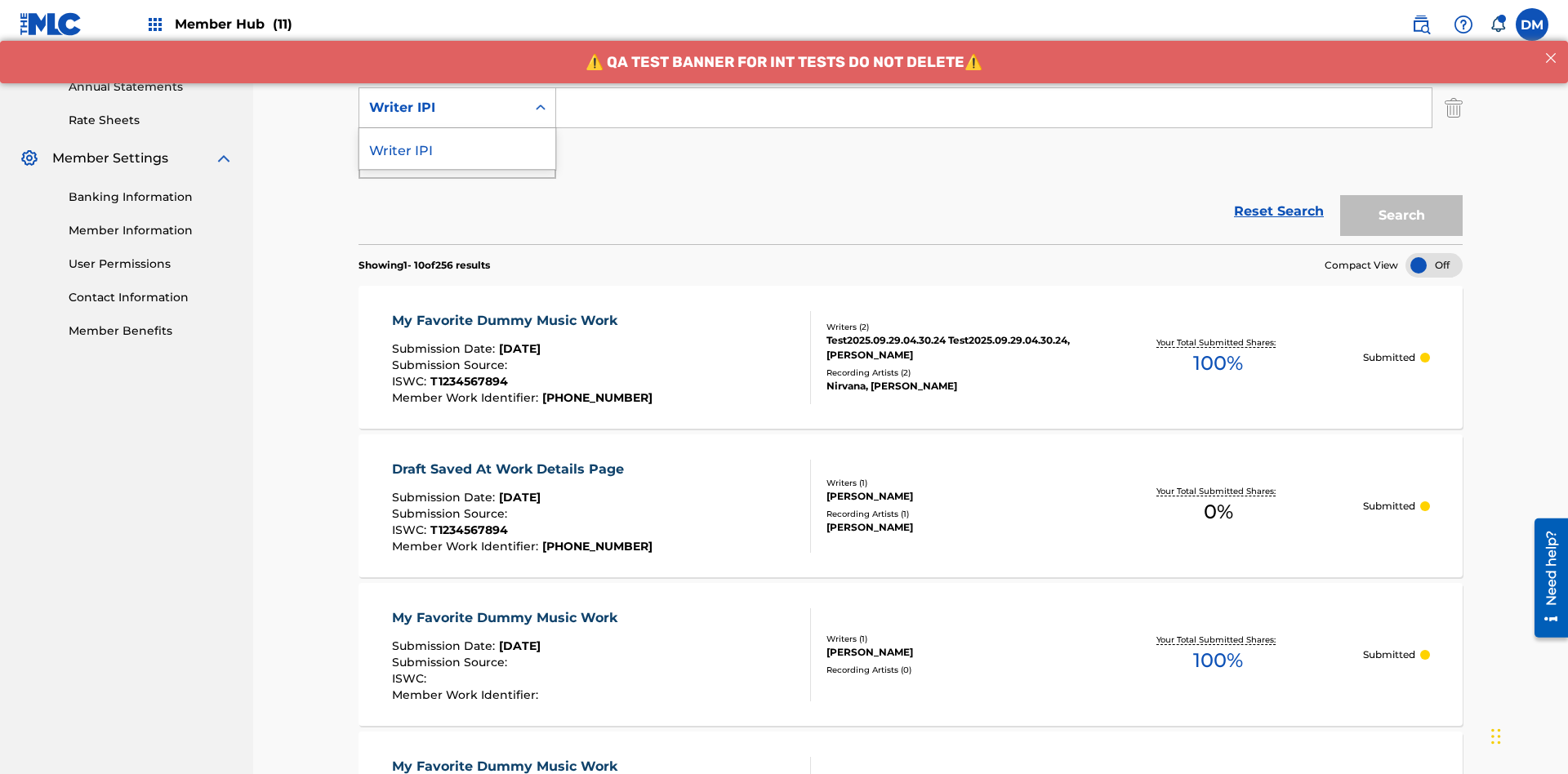
click at [458, 148] on div "Writer IPI" at bounding box center [458, 148] width 196 height 41
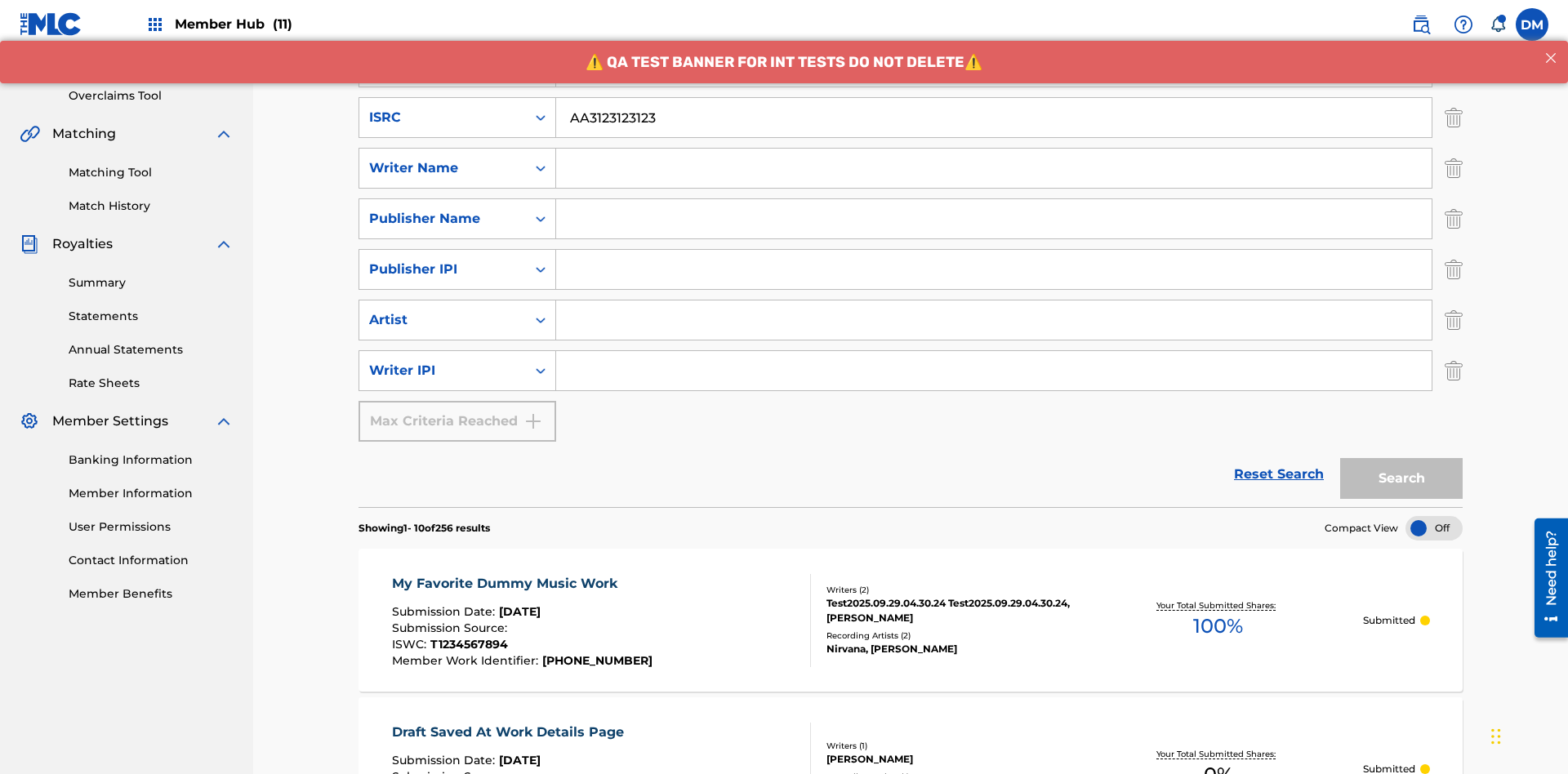
type input "AA3123123123"
click at [1009, 36] on input "Search Form" at bounding box center [1009, 16] width 906 height 39
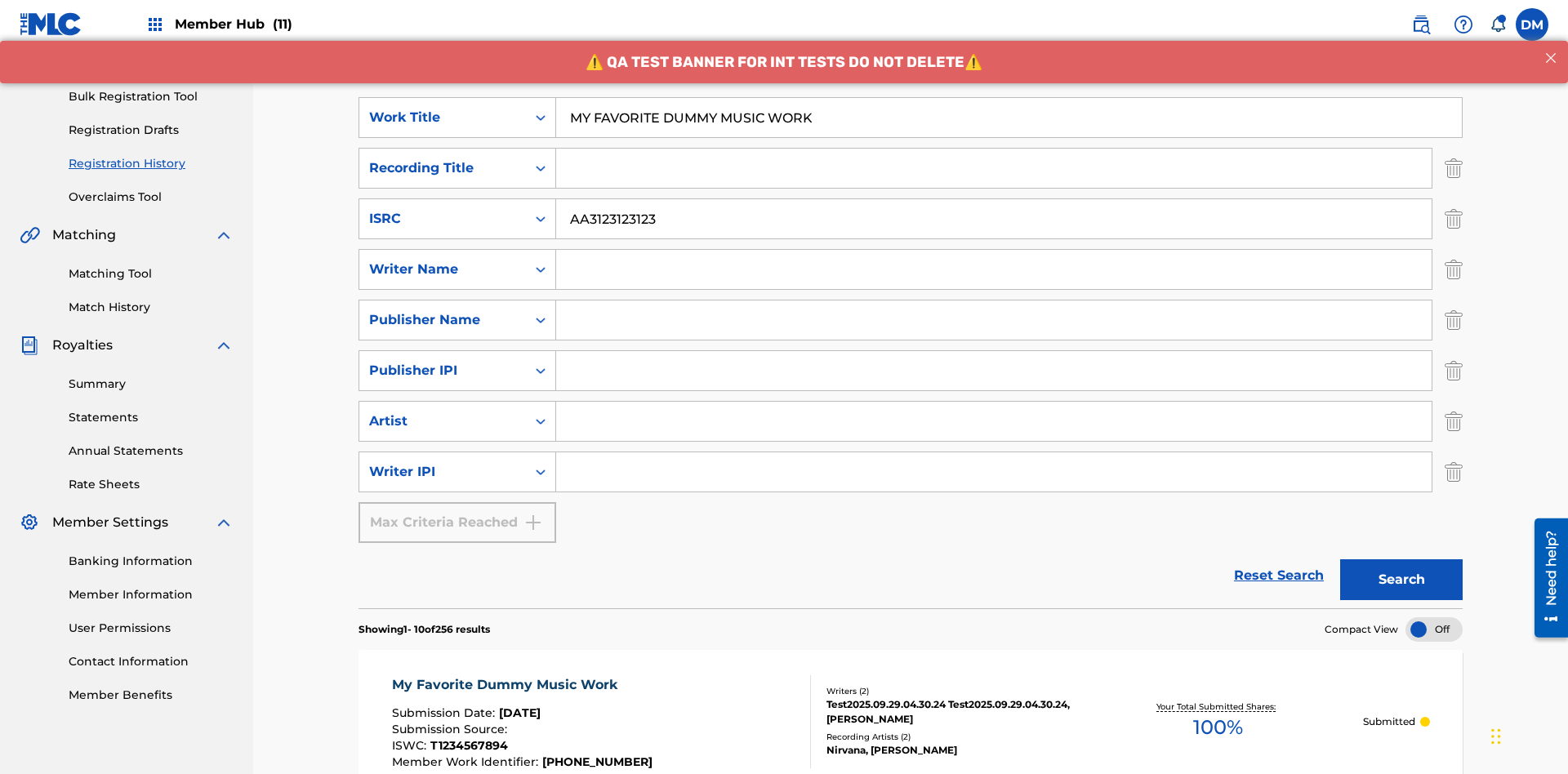
type input "MY FAVORITE DUMMY MUSIC WORK"
click at [994, 250] on input "Search Form" at bounding box center [994, 269] width 876 height 39
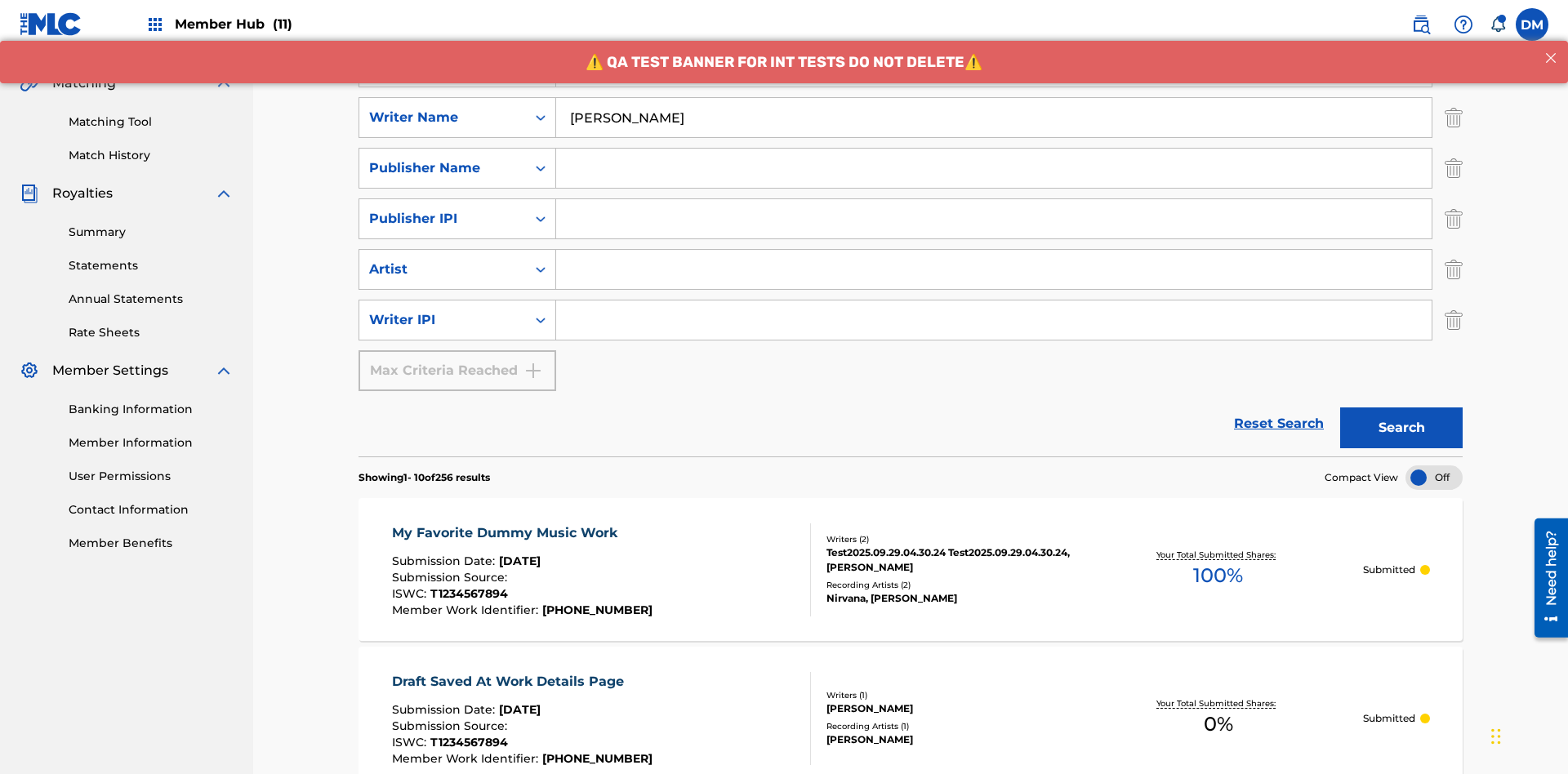
type input "BERKOWITZ"
click at [994, 301] on input "Search Form" at bounding box center [994, 320] width 876 height 39
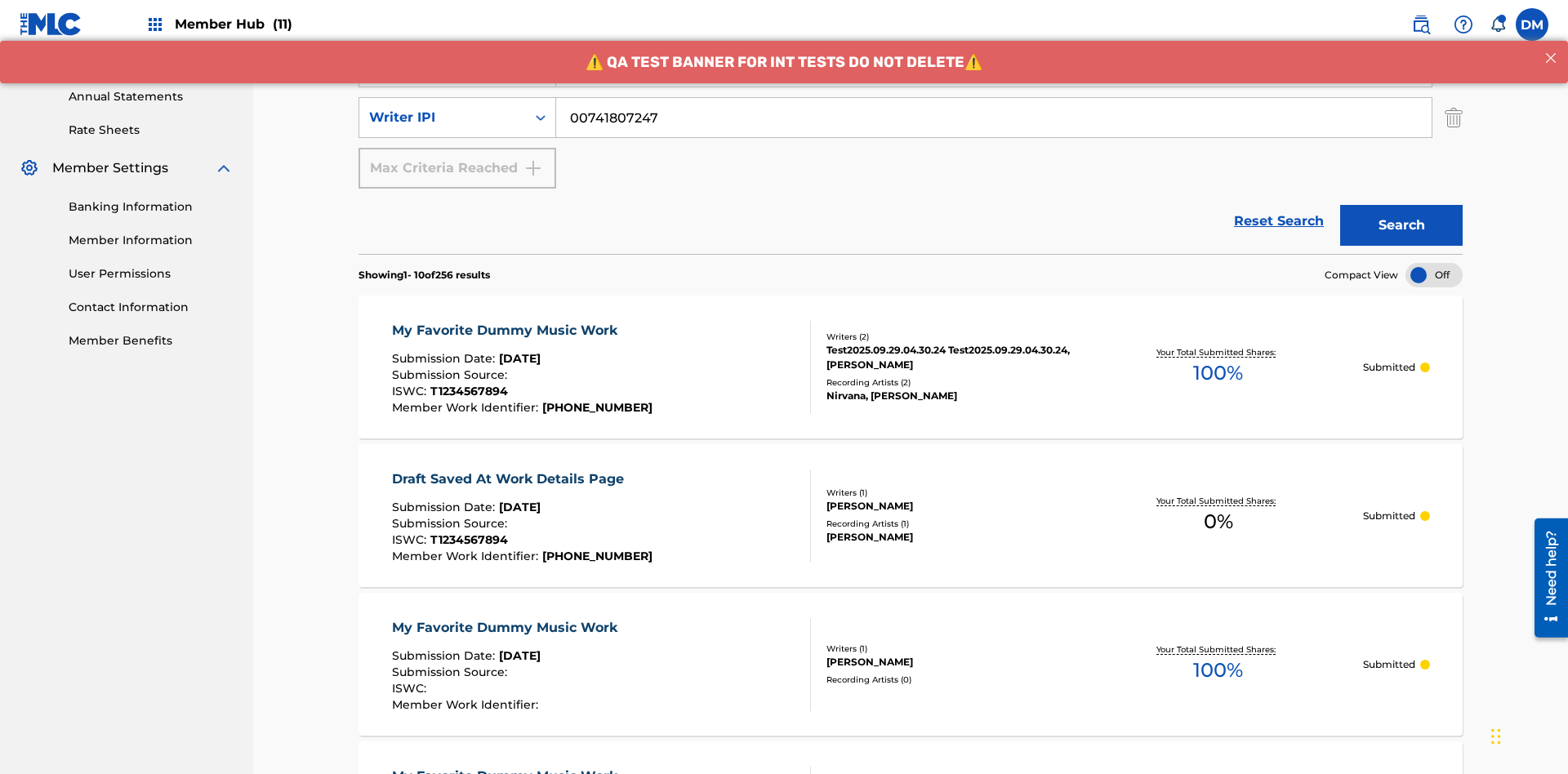
type input "00741807247"
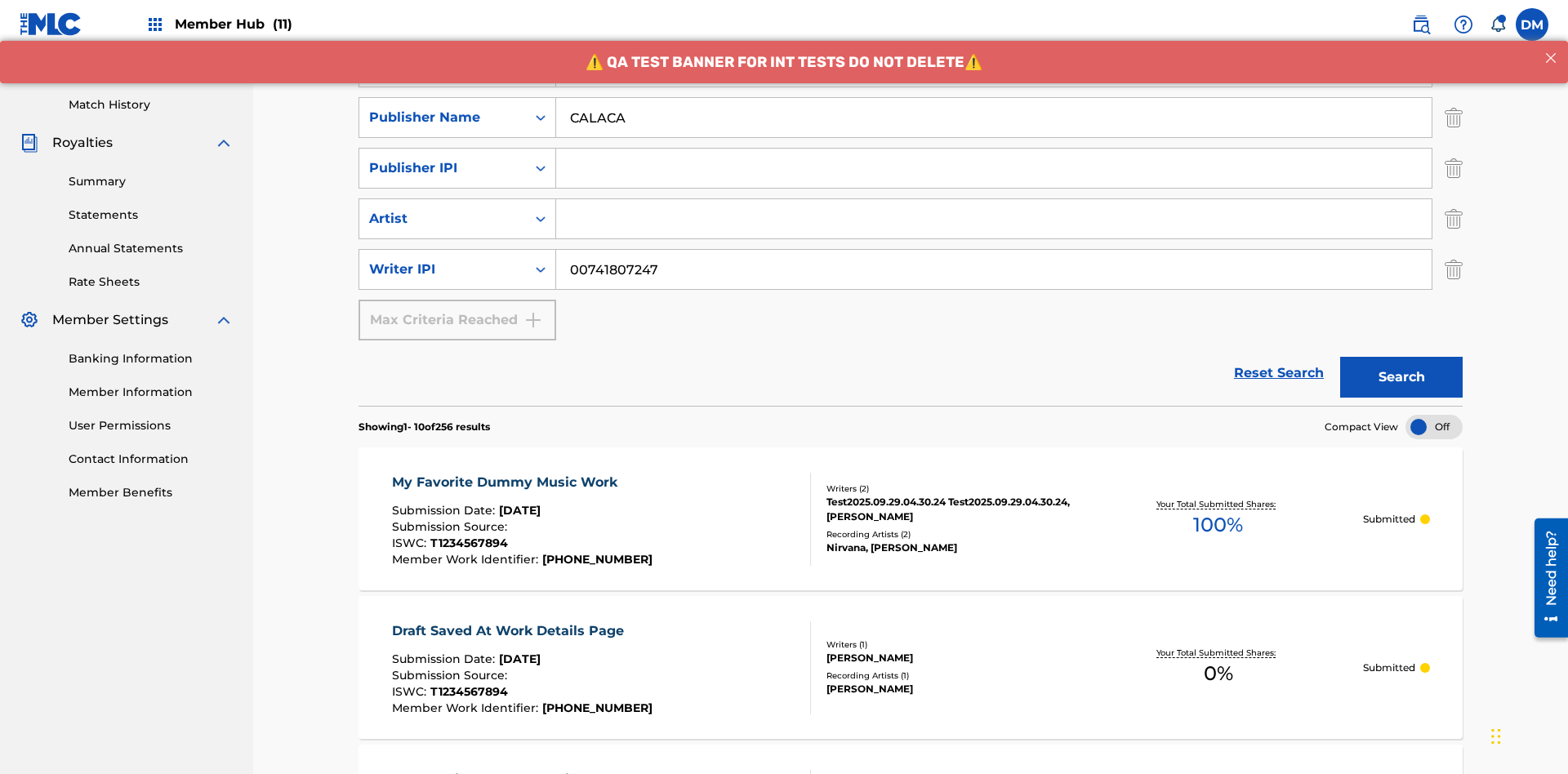
type input "CALACA"
click at [994, 148] on input "Search Form" at bounding box center [994, 168] width 876 height 39
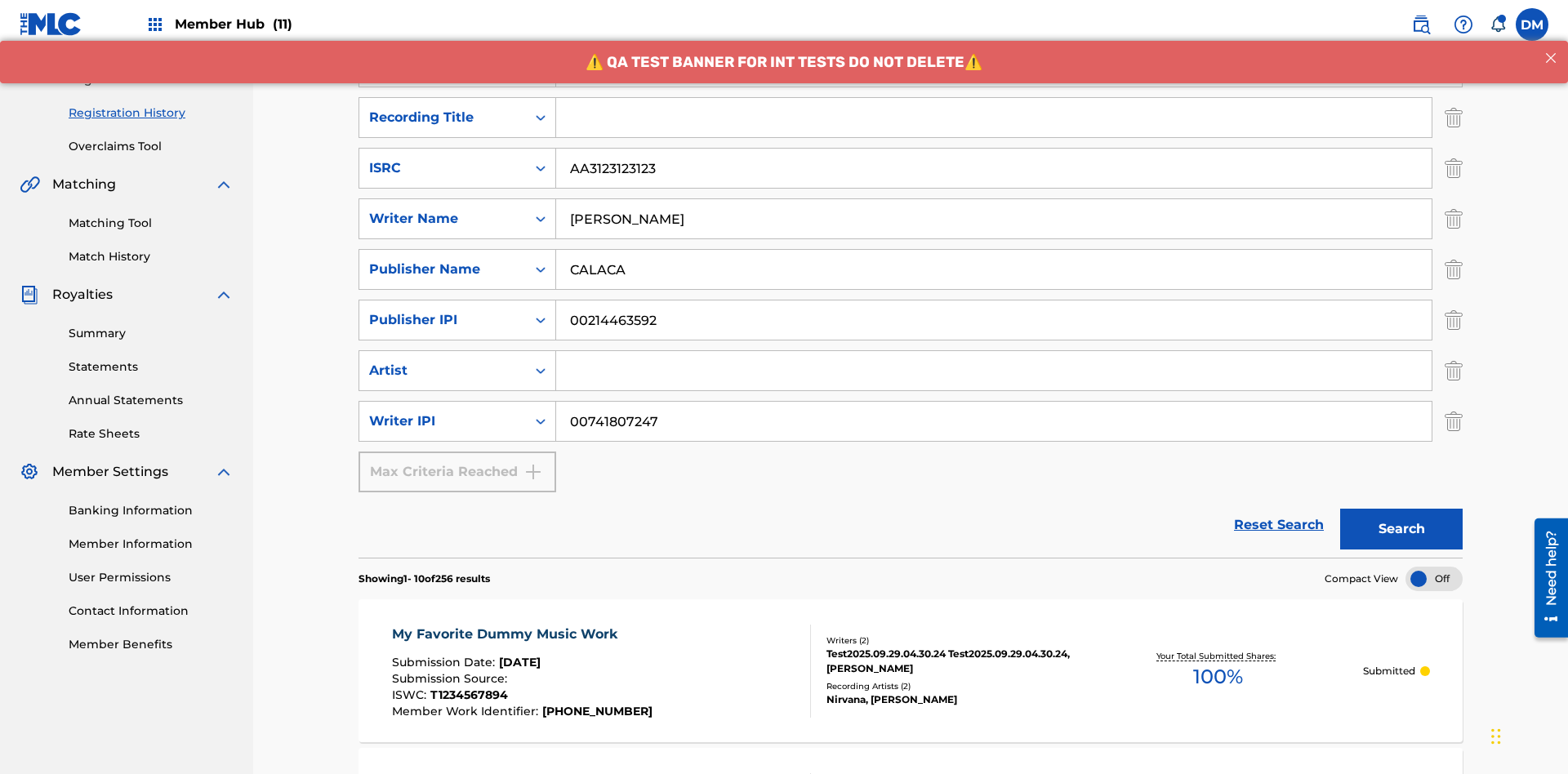
type input "00214463592"
click at [994, 117] on input "Search Form" at bounding box center [994, 117] width 876 height 39
type input "Best Song Ever"
click at [994, 351] on input "Search Form" at bounding box center [994, 370] width 876 height 39
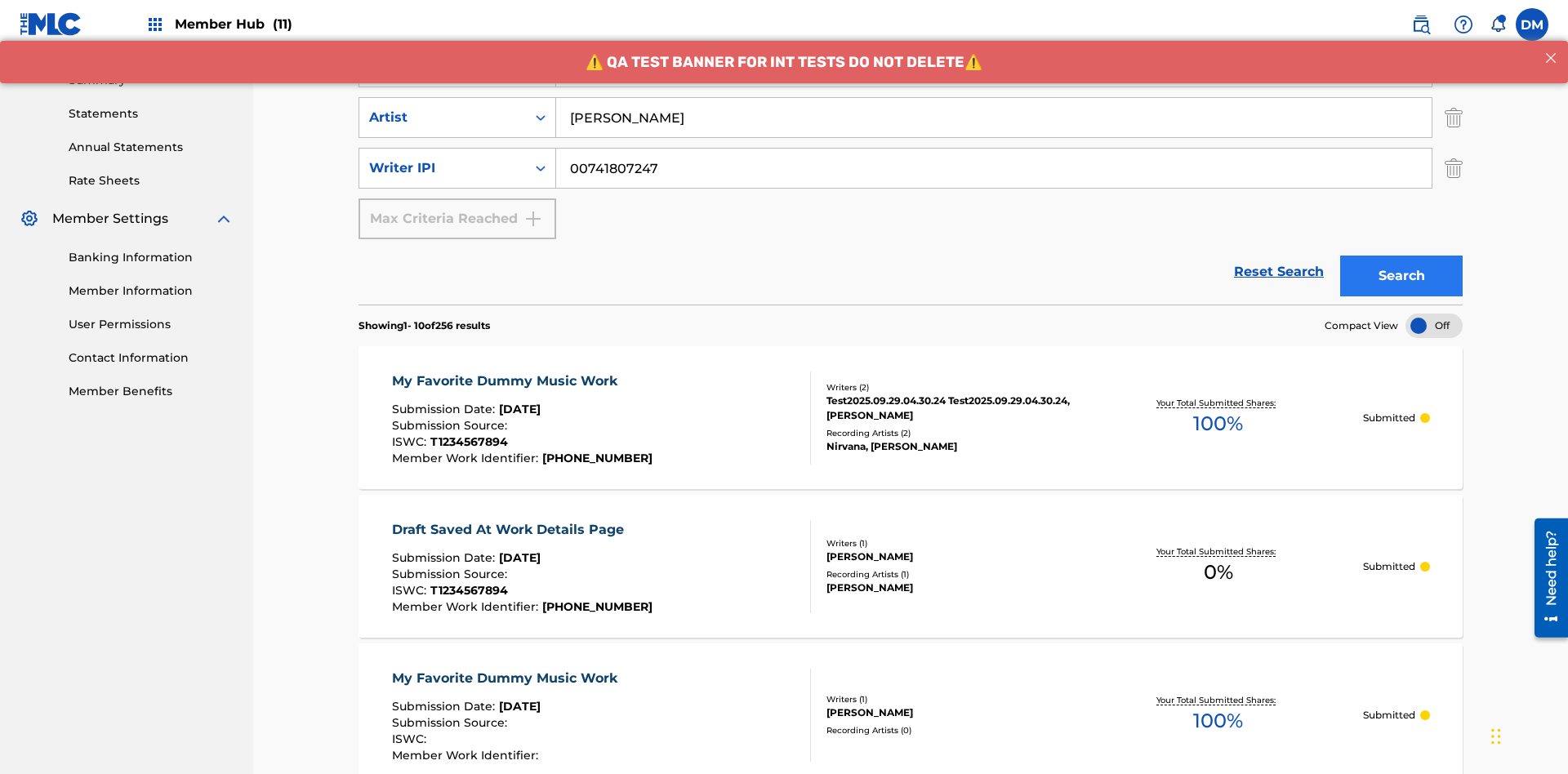
type input "Joe Lewis"
click at [1401, 255] on button "Search" at bounding box center [1401, 276] width 122 height 41
